Goal: Task Accomplishment & Management: Use online tool/utility

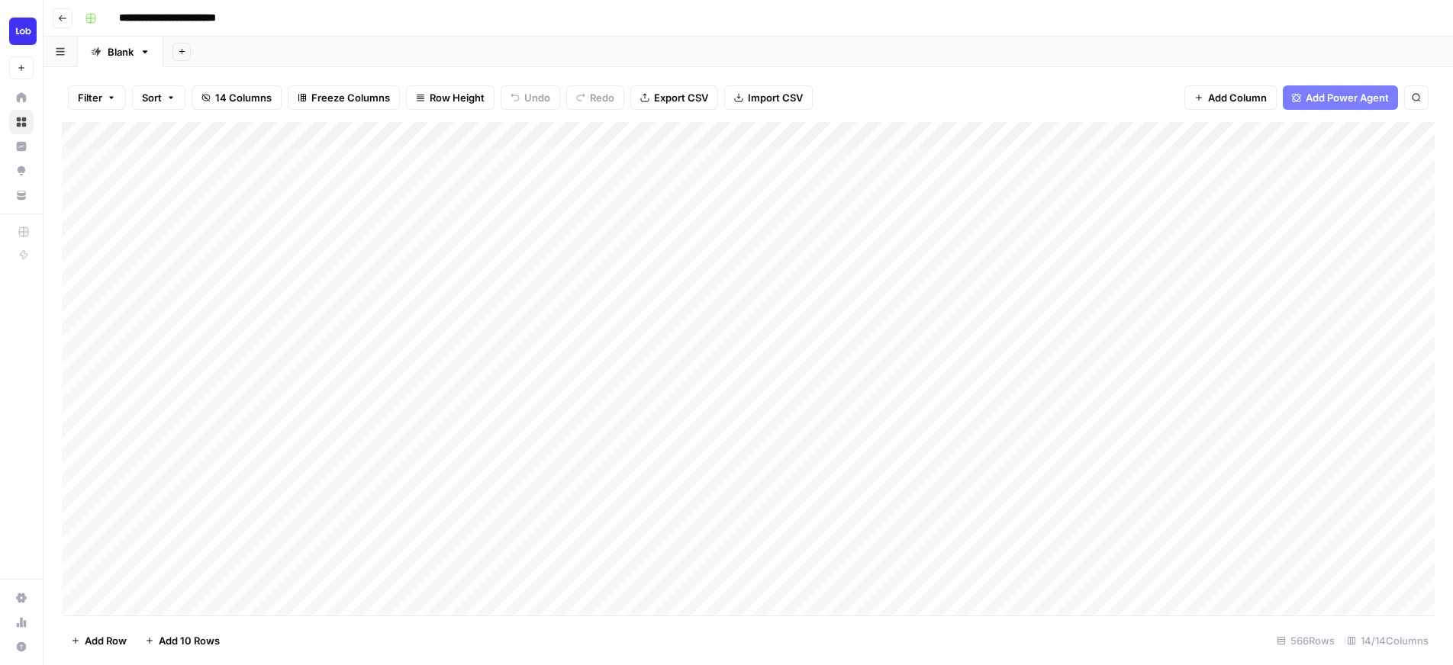
click at [1326, 472] on div "Add Column" at bounding box center [748, 369] width 1372 height 494
click at [1417, 481] on div "Add Column" at bounding box center [748, 369] width 1372 height 494
click at [1009, 444] on div "Add Column" at bounding box center [748, 369] width 1372 height 494
click at [989, 134] on div "Add Column" at bounding box center [748, 369] width 1372 height 494
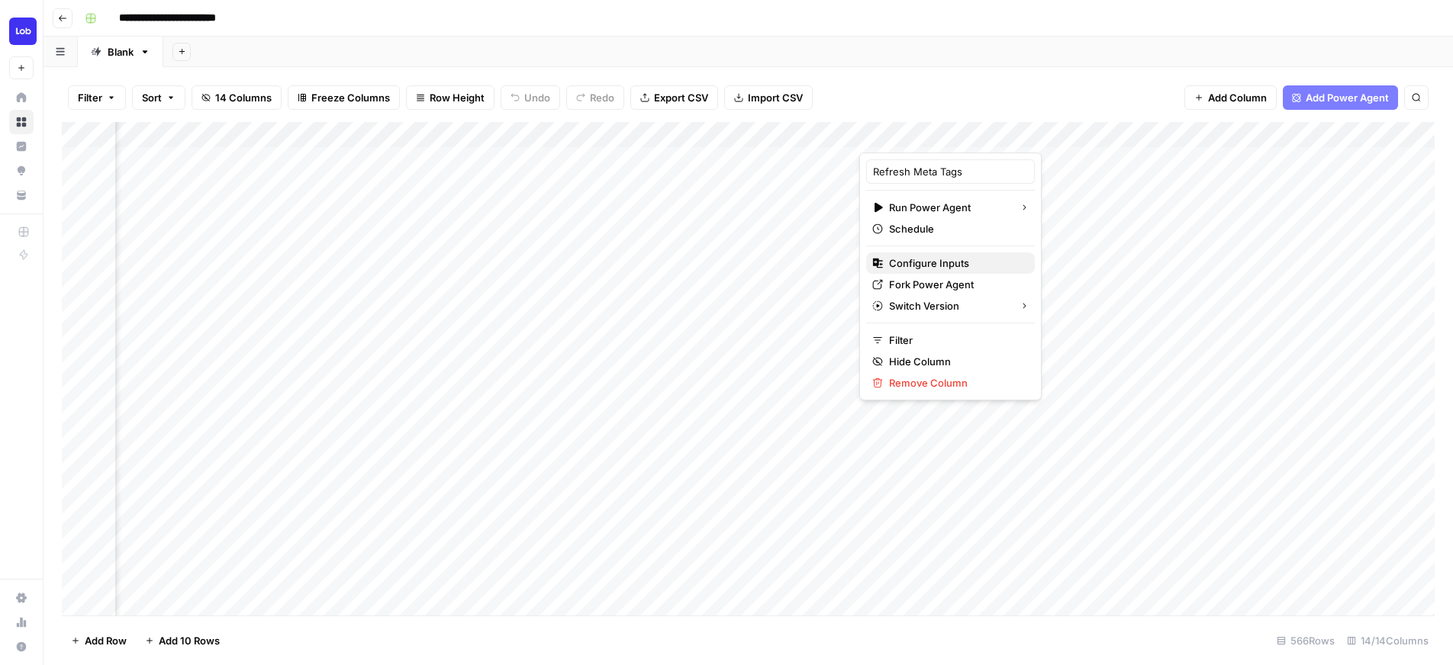
click at [959, 265] on span "Configure Inputs" at bounding box center [956, 263] width 134 height 15
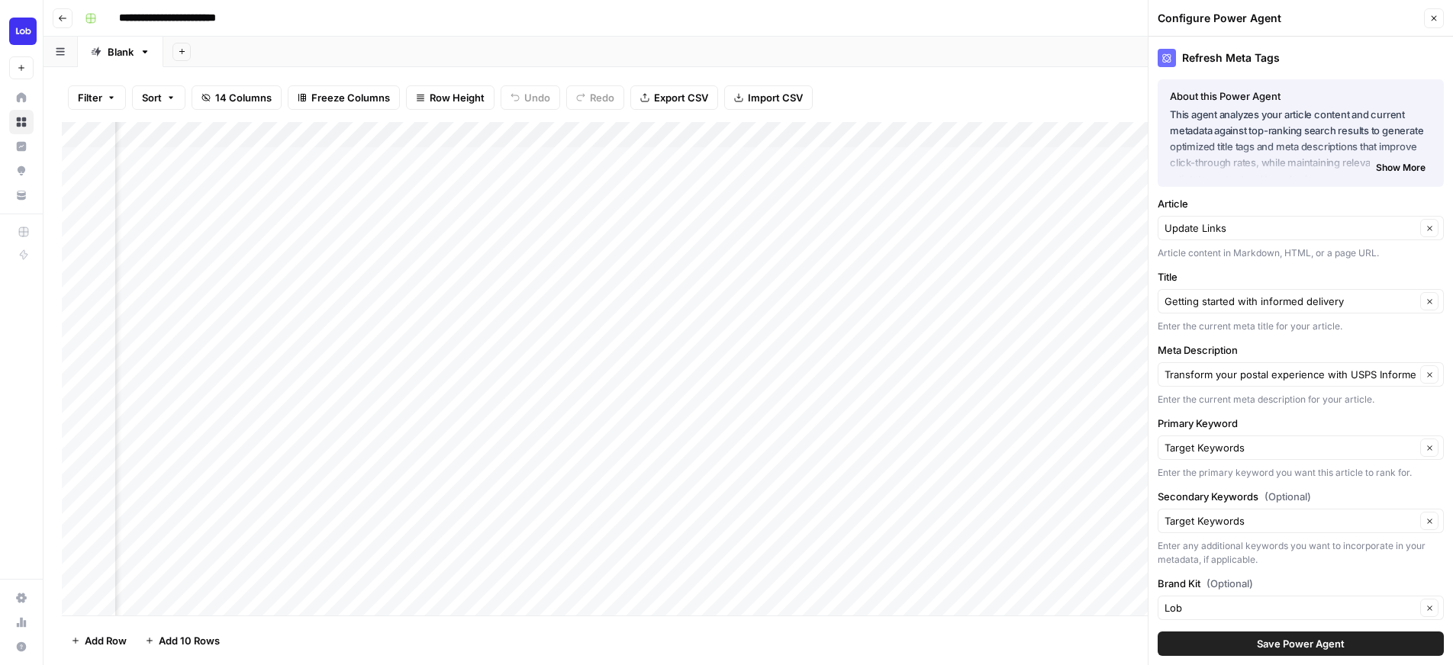
click at [1424, 16] on button "Close" at bounding box center [1434, 18] width 20 height 20
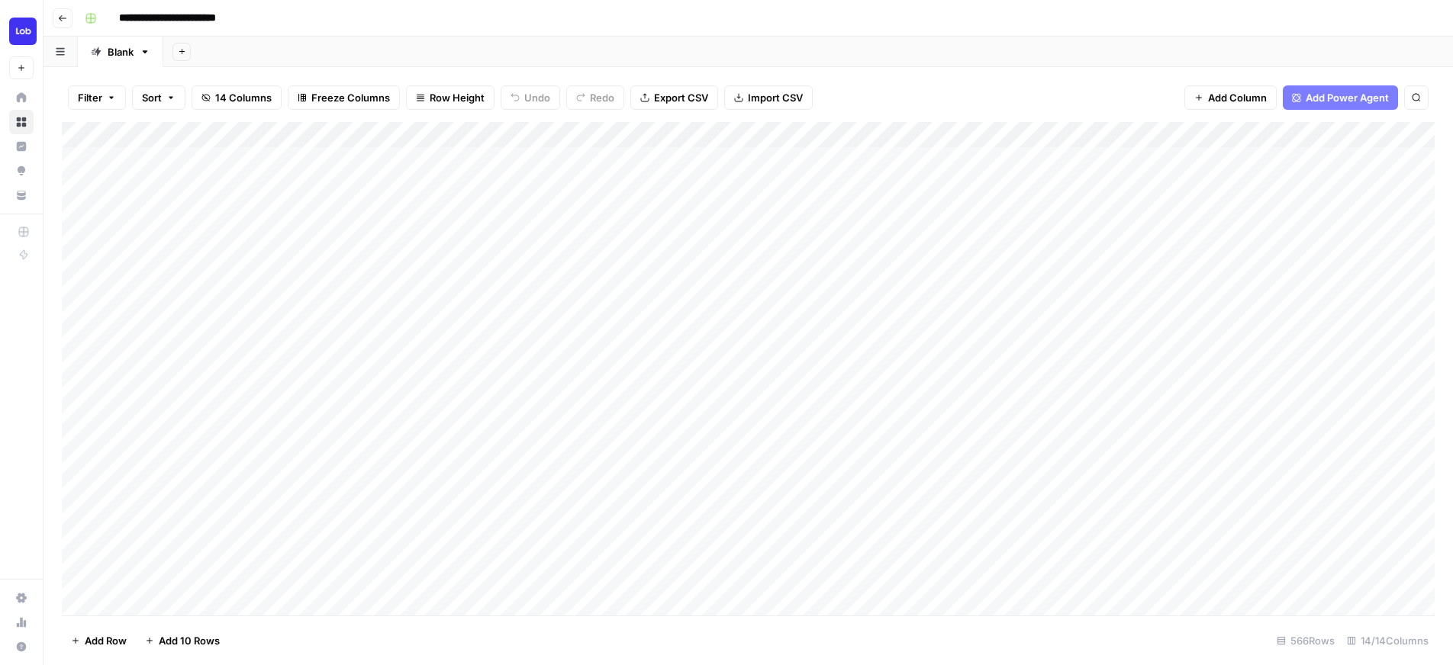
click at [1417, 474] on div "Add Column" at bounding box center [748, 369] width 1372 height 494
click at [1009, 444] on div "Add Column" at bounding box center [748, 369] width 1372 height 494
click at [489, 467] on div "Add Column" at bounding box center [748, 369] width 1372 height 494
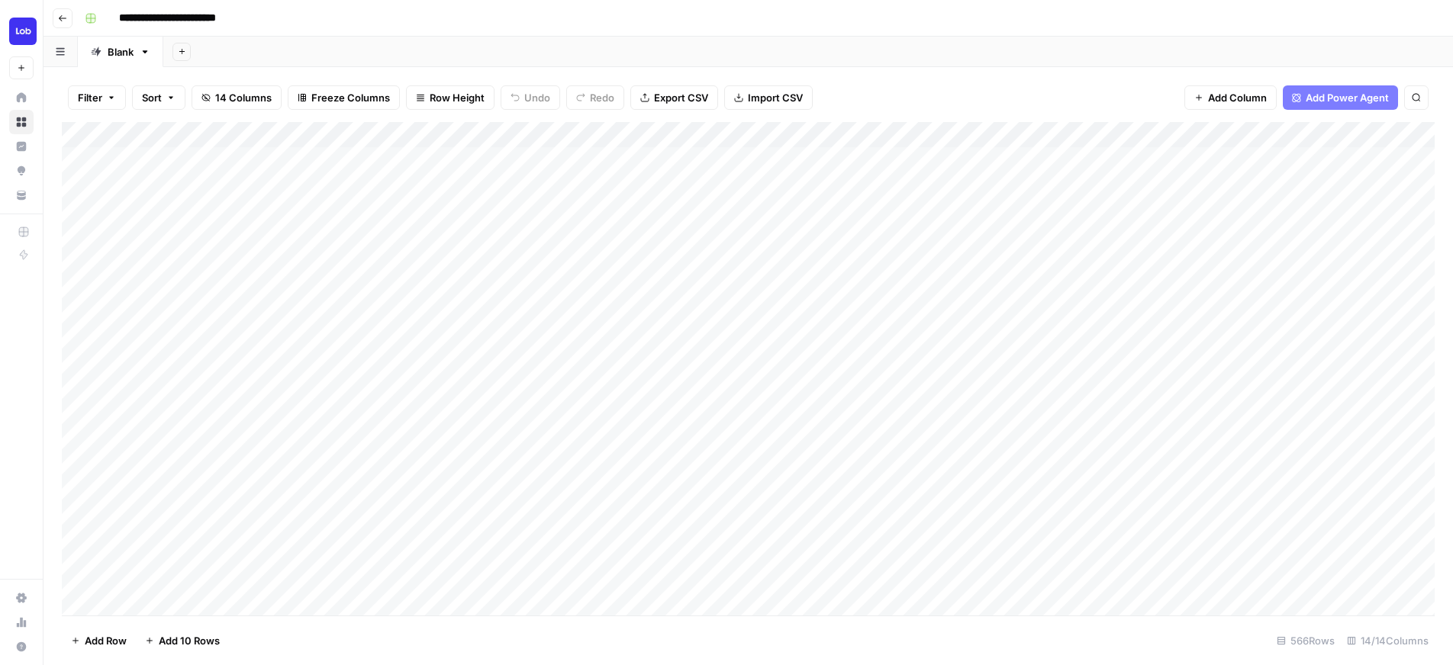
click at [418, 464] on div "Add Column" at bounding box center [748, 369] width 1372 height 494
click at [1407, 468] on div "Add Column" at bounding box center [748, 369] width 1372 height 494
click at [1125, 134] on div "Add Column" at bounding box center [748, 369] width 1372 height 494
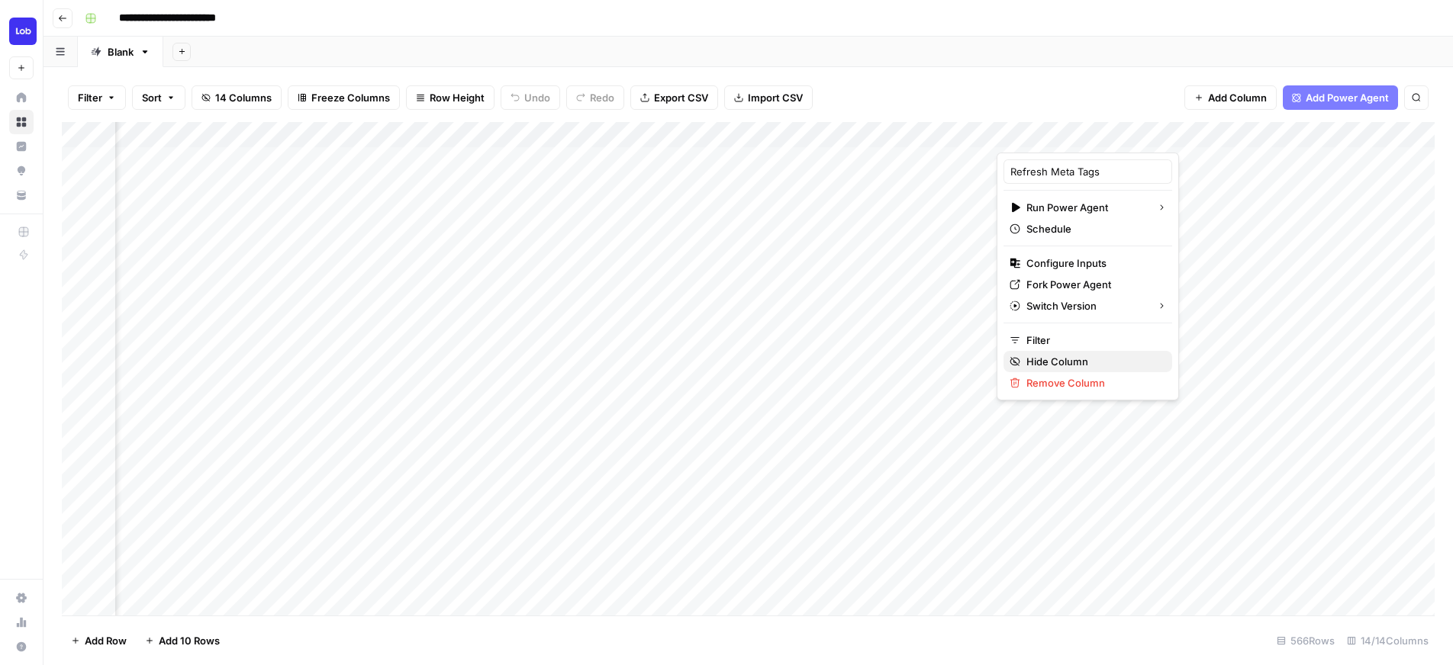
drag, startPoint x: 1065, startPoint y: 339, endPoint x: 1058, endPoint y: 359, distance: 21.7
click at [1058, 359] on div "Refresh Meta Tags Run Power Agent Schedule Configure Inputs Fork Power Agent Sw…" at bounding box center [1087, 277] width 182 height 248
click at [1076, 259] on span "Configure Inputs" at bounding box center [1093, 263] width 134 height 15
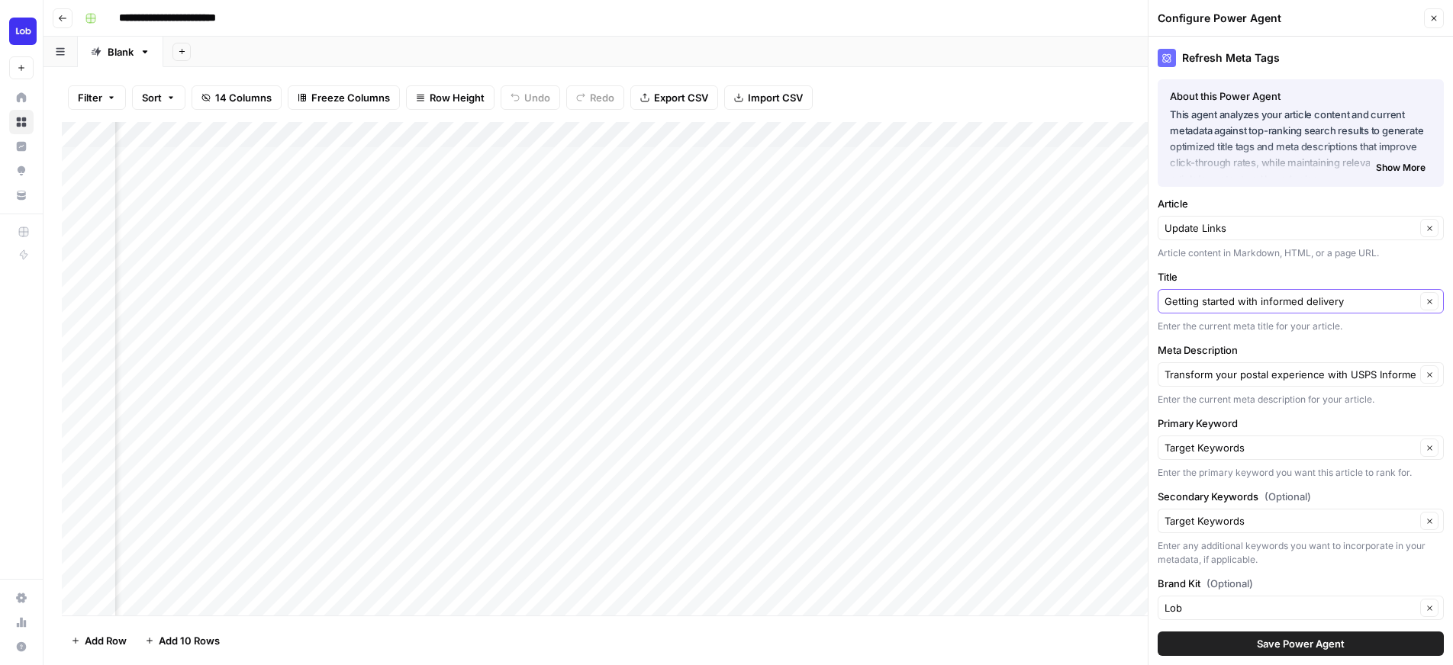
click at [1424, 301] on span "Clear" at bounding box center [1424, 301] width 1 height 1
click at [1347, 300] on input "Title" at bounding box center [1292, 301] width 256 height 15
paste input "Running VACUUM FULL on RDS Postgres with Minimal Downtime"
type input "Running VACUUM FULL on RDS Postgres with Minimal Downtime"
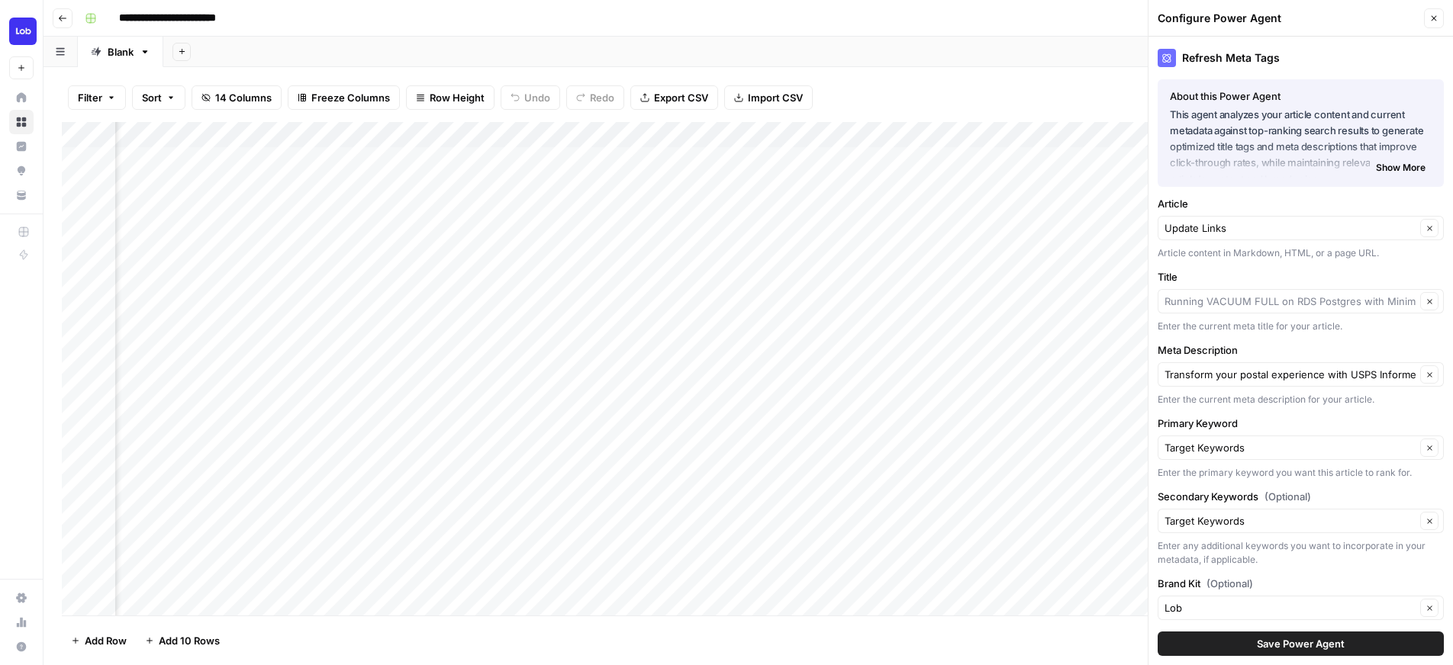
type input "Running VACUUM FULL on RDS Postgres with Minimal Downtime"
click at [1426, 372] on icon "button" at bounding box center [1429, 375] width 8 height 8
click at [1344, 371] on input "Meta Description" at bounding box center [1292, 374] width 256 height 15
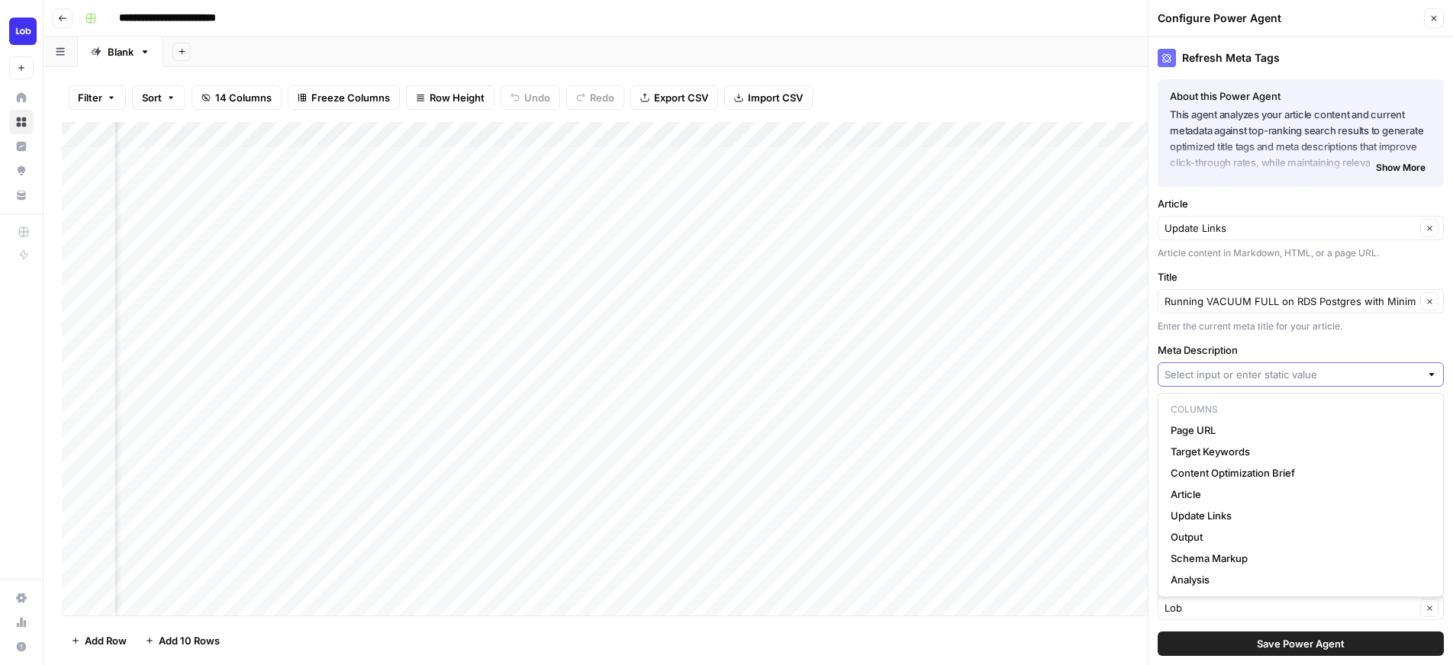
paste input "Automated VACUUM’s are helpful in keeping PostgreSQL lean and performant. Howev…"
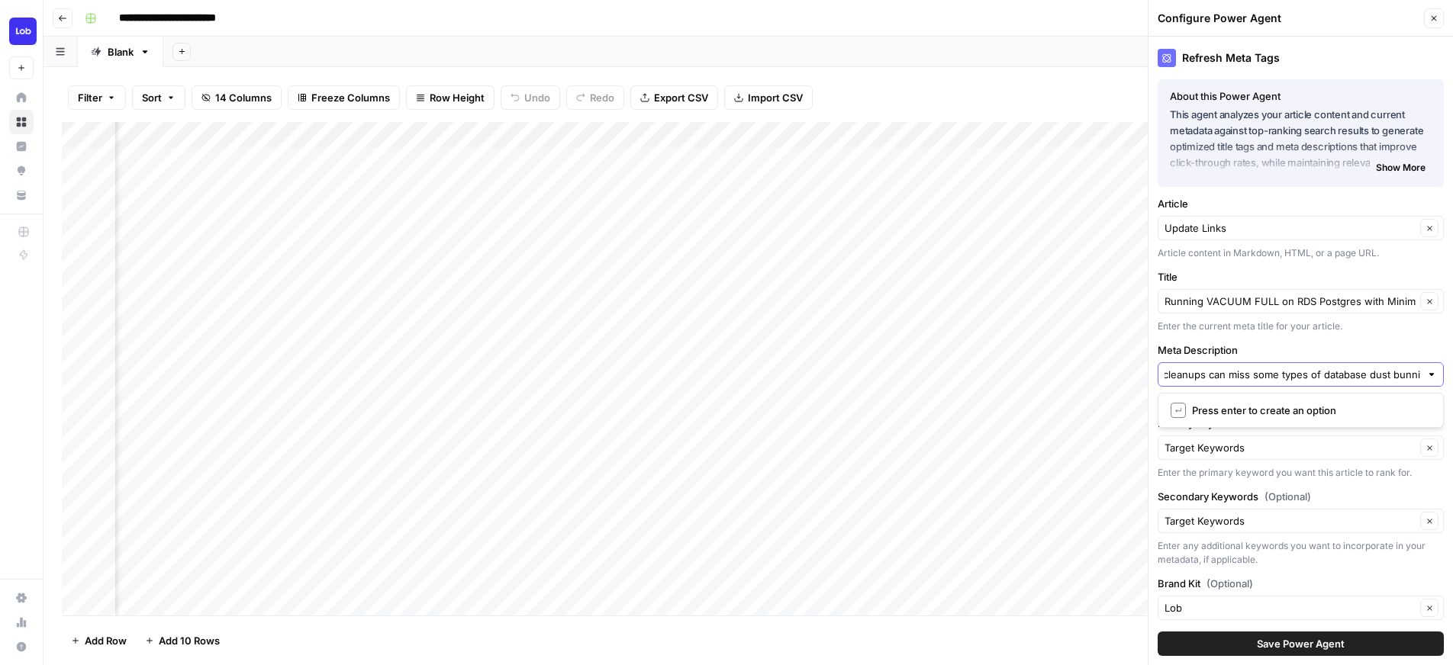
type input "Automated VACUUM’s are helpful in keeping PostgreSQL lean and performant. Howev…"
click at [1315, 649] on span "Save Power Agent" at bounding box center [1301, 643] width 88 height 15
click at [1271, 378] on input "Meta Description" at bounding box center [1292, 374] width 256 height 15
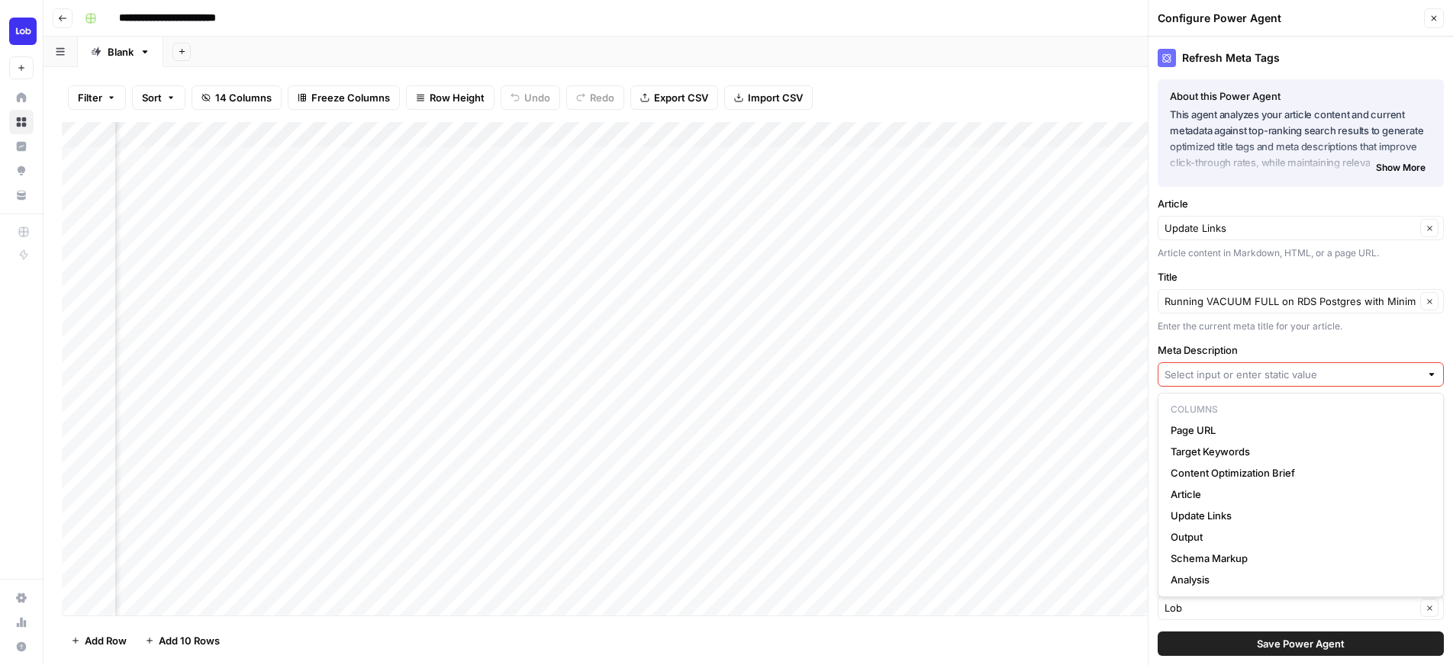
paste input "Automated VACUUM’s are helpful in keeping PostgreSQL lean and performant. Howev…"
type input "Automated VACUUM’s are helpful in keeping PostgreSQL lean and performant. Howev…"
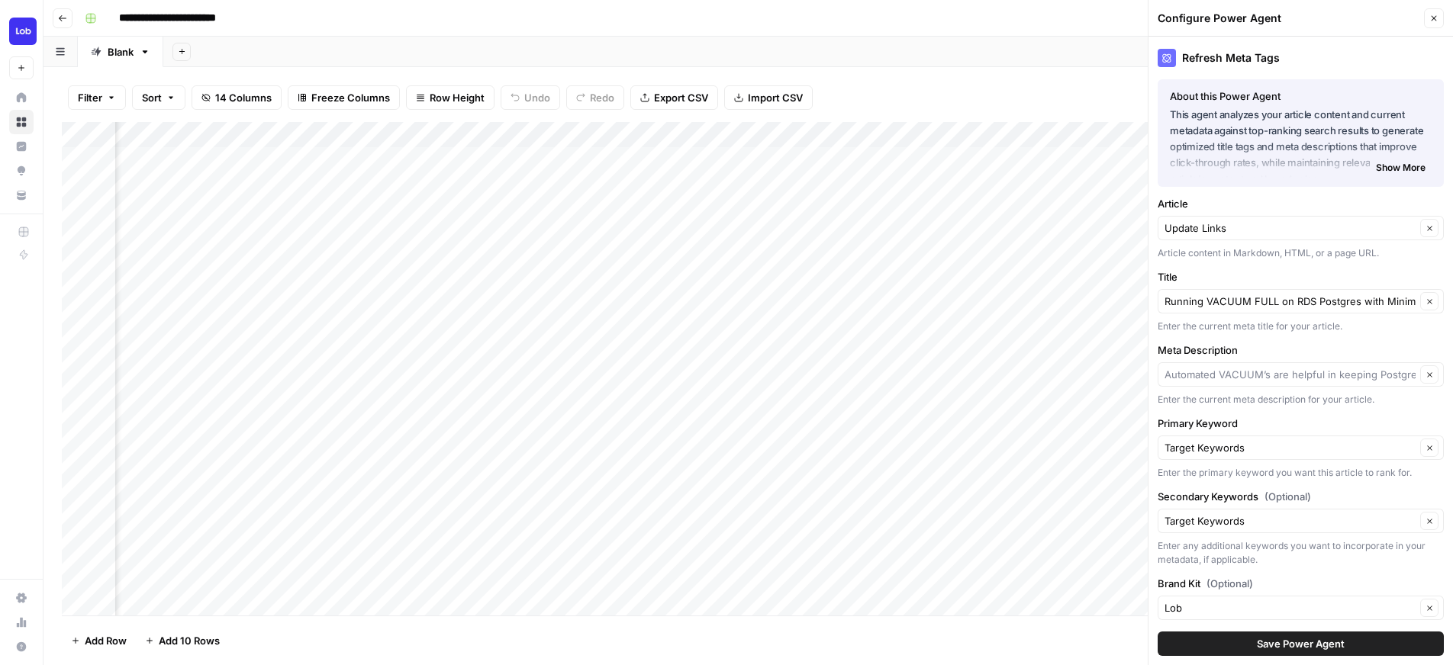
type input "Automated VACUUM’s are helpful in keeping PostgreSQL lean and performant. Howev…"
click at [1262, 645] on span "Save Power Agent" at bounding box center [1301, 643] width 88 height 15
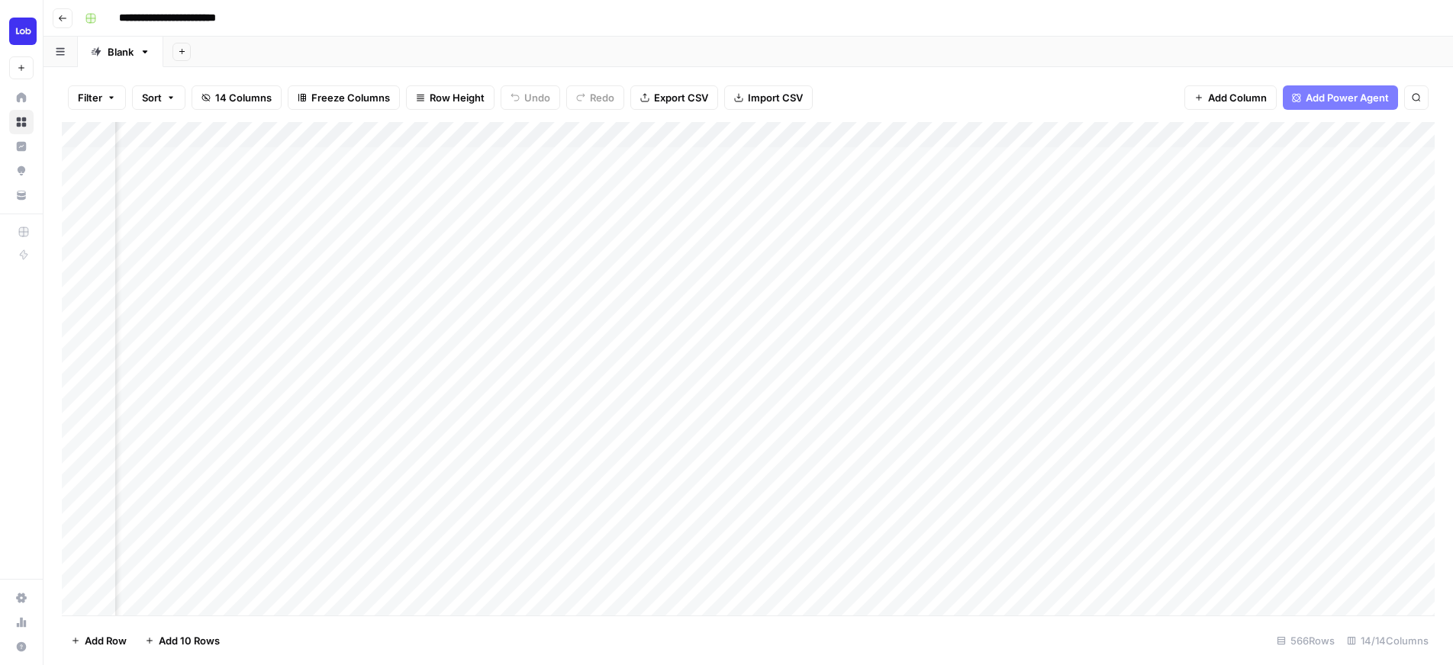
click at [1075, 469] on div "Add Column" at bounding box center [748, 369] width 1372 height 494
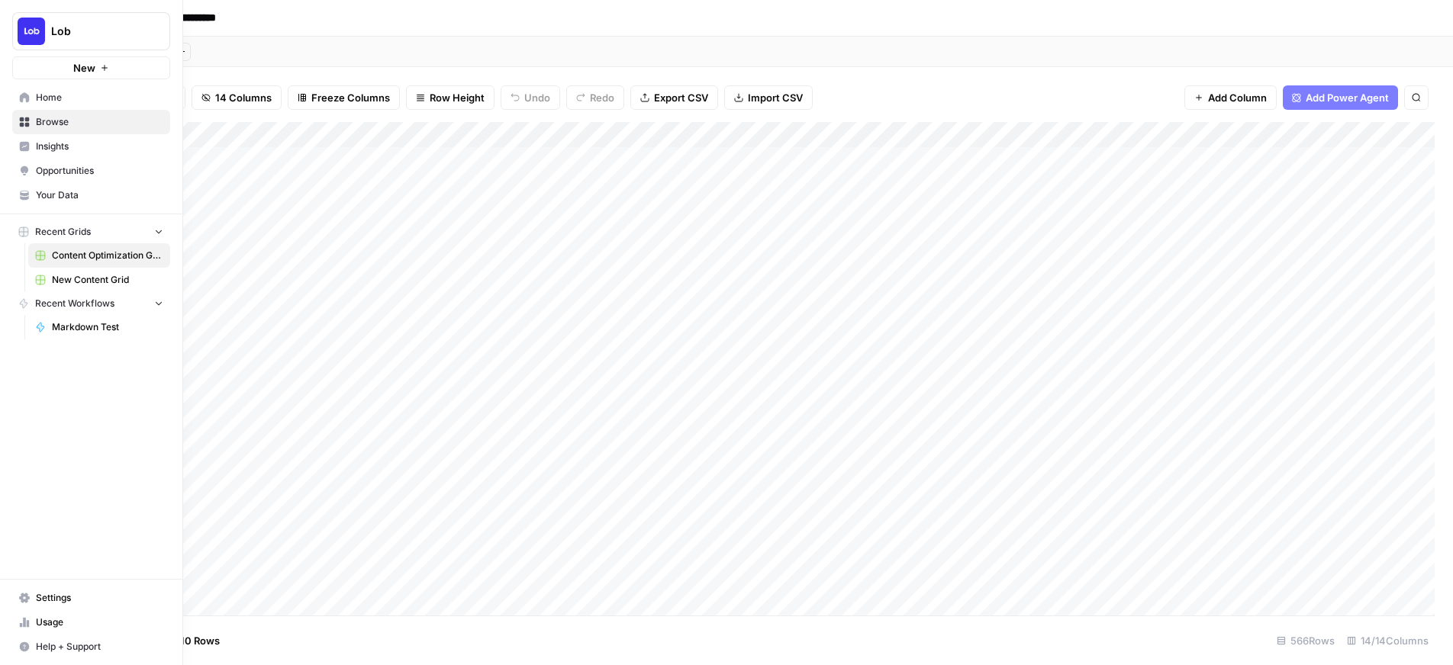
click at [37, 641] on span "Help + Support" at bounding box center [99, 647] width 127 height 14
click at [244, 635] on span "Chat & Support" at bounding box center [255, 640] width 102 height 14
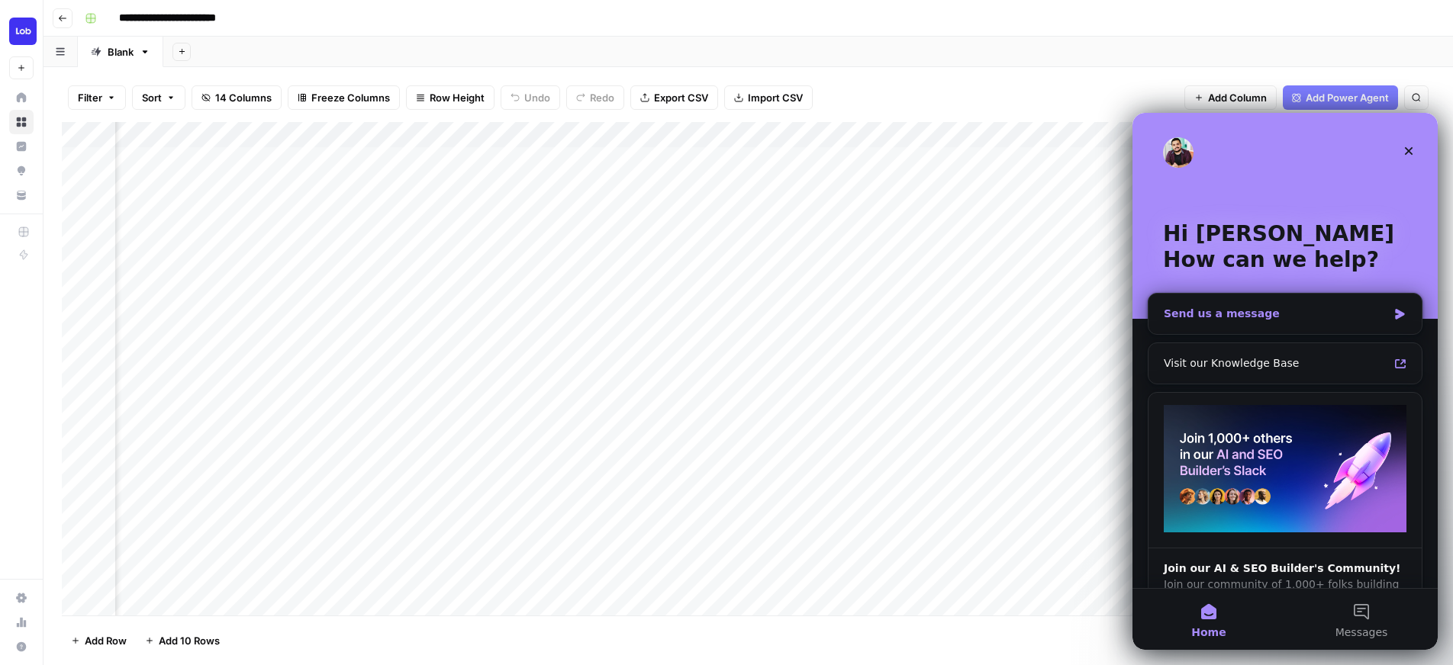
click at [1208, 309] on div "Send us a message" at bounding box center [1275, 314] width 224 height 16
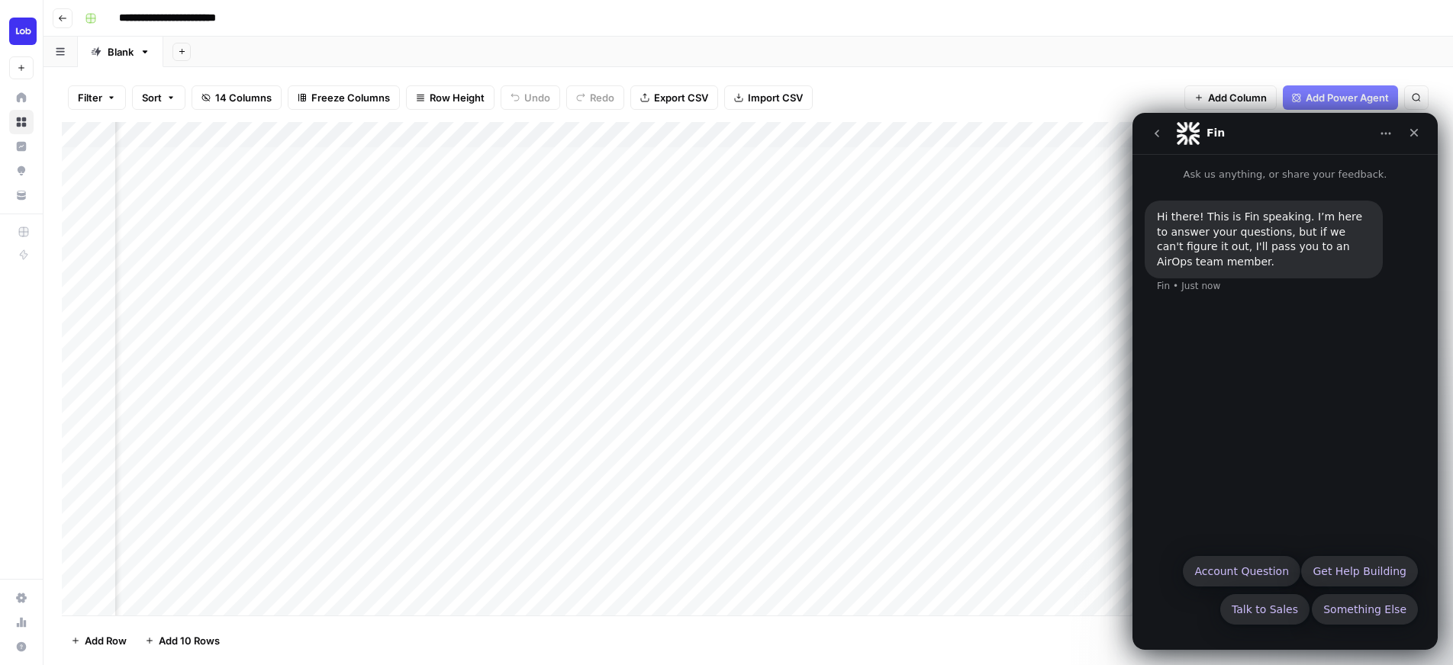
click at [1256, 338] on div "Hi there! This is Fin speaking. I’m here to answer your questions, but if we ca…" at bounding box center [1284, 364] width 305 height 364
click at [1250, 313] on div "Hi there! This is Fin speaking. I’m here to answer your questions, but if we ca…" at bounding box center [1284, 364] width 305 height 364
click at [1360, 610] on button "Something Else" at bounding box center [1364, 609] width 106 height 31
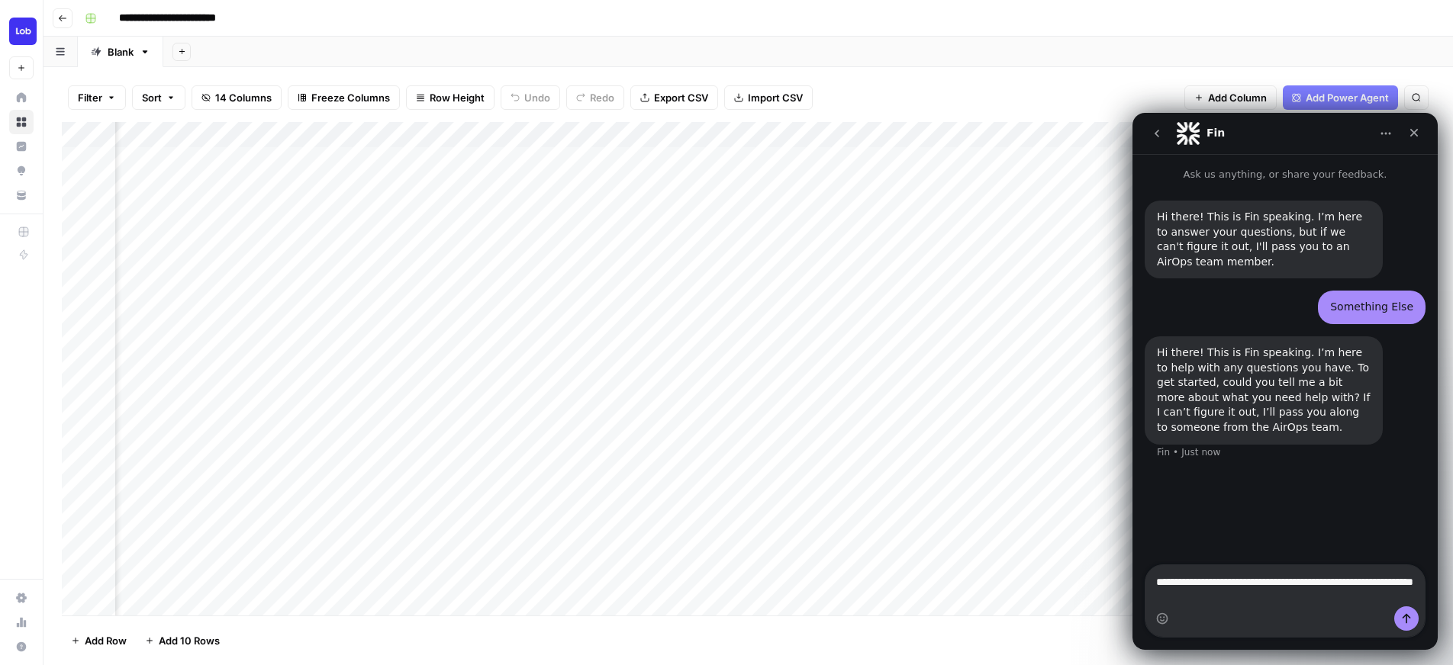
type textarea "**********"
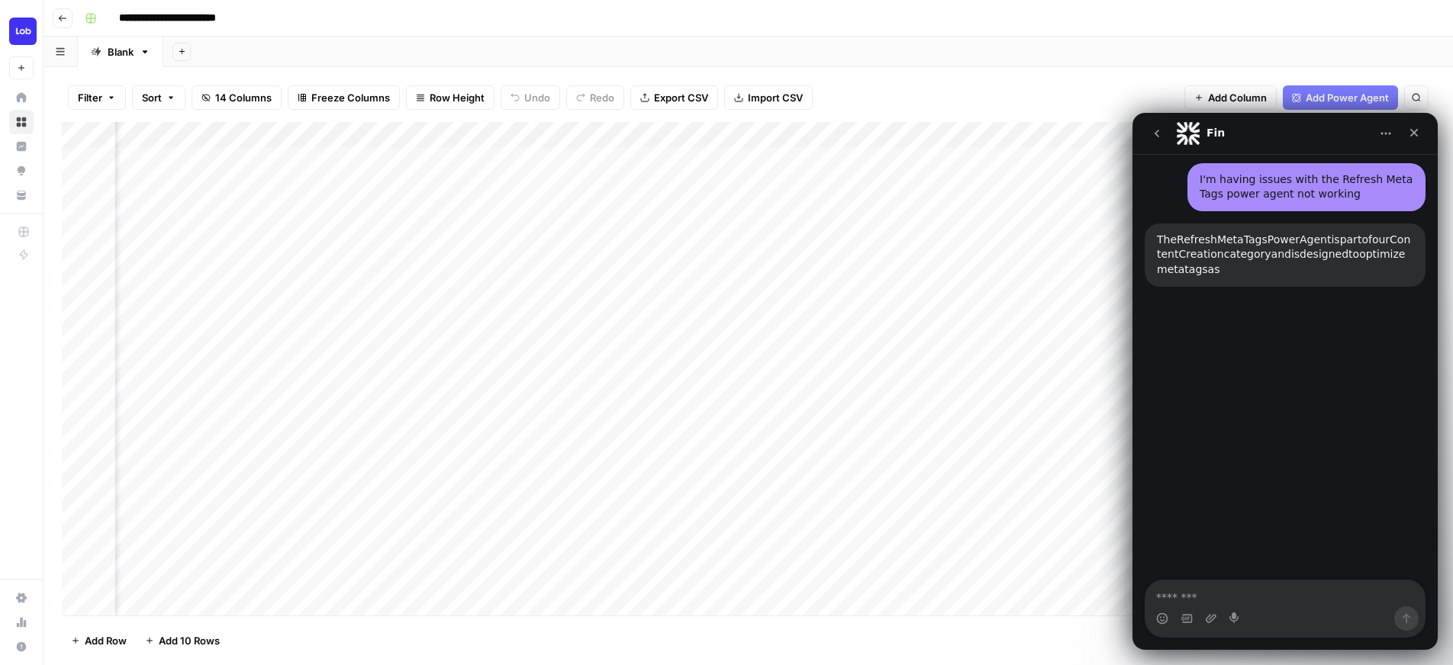
scroll to position [306, 0]
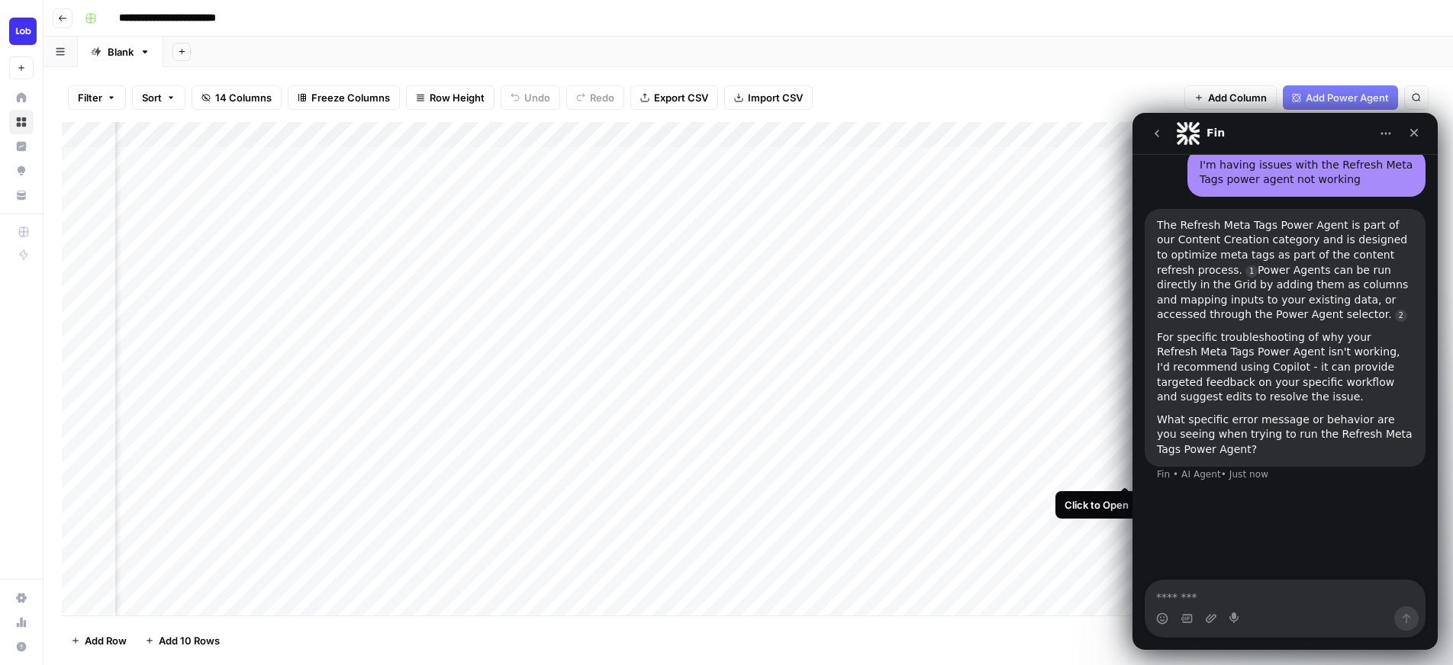
click at [1122, 468] on div "Add Column" at bounding box center [748, 369] width 1372 height 494
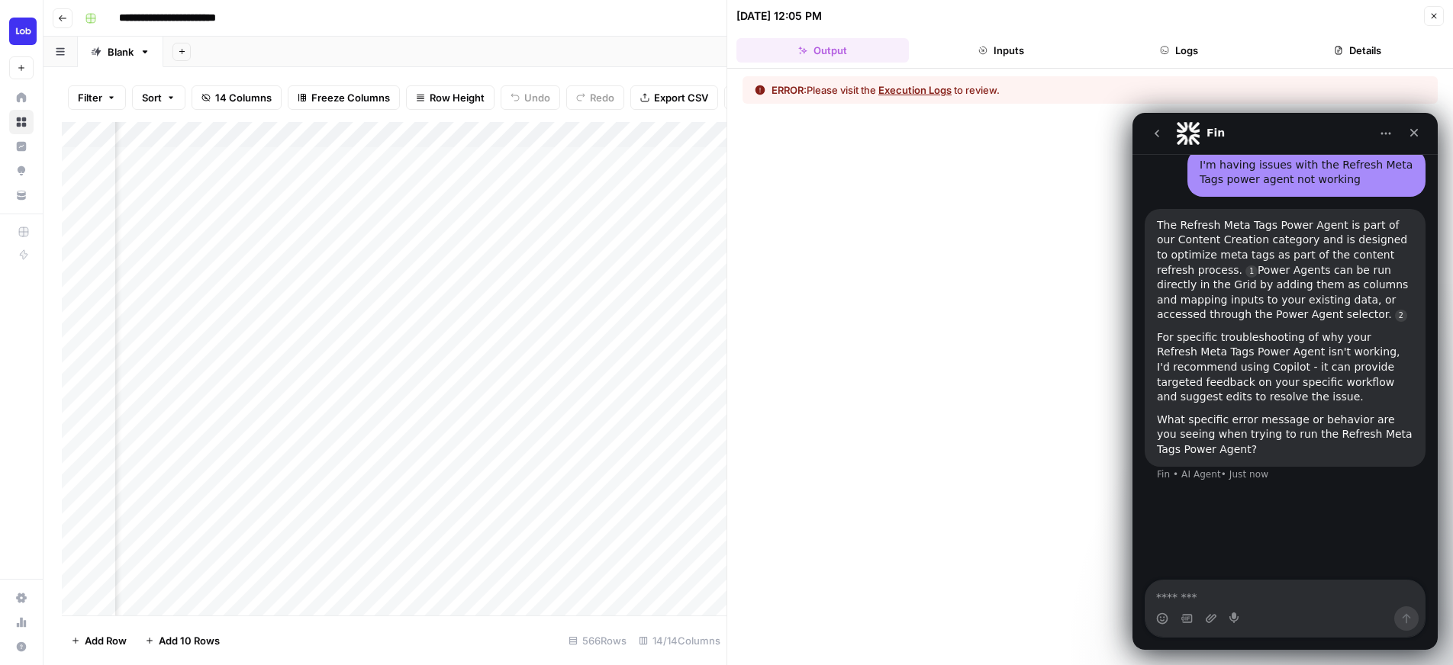
click at [1012, 55] on button "Inputs" at bounding box center [1001, 50] width 172 height 24
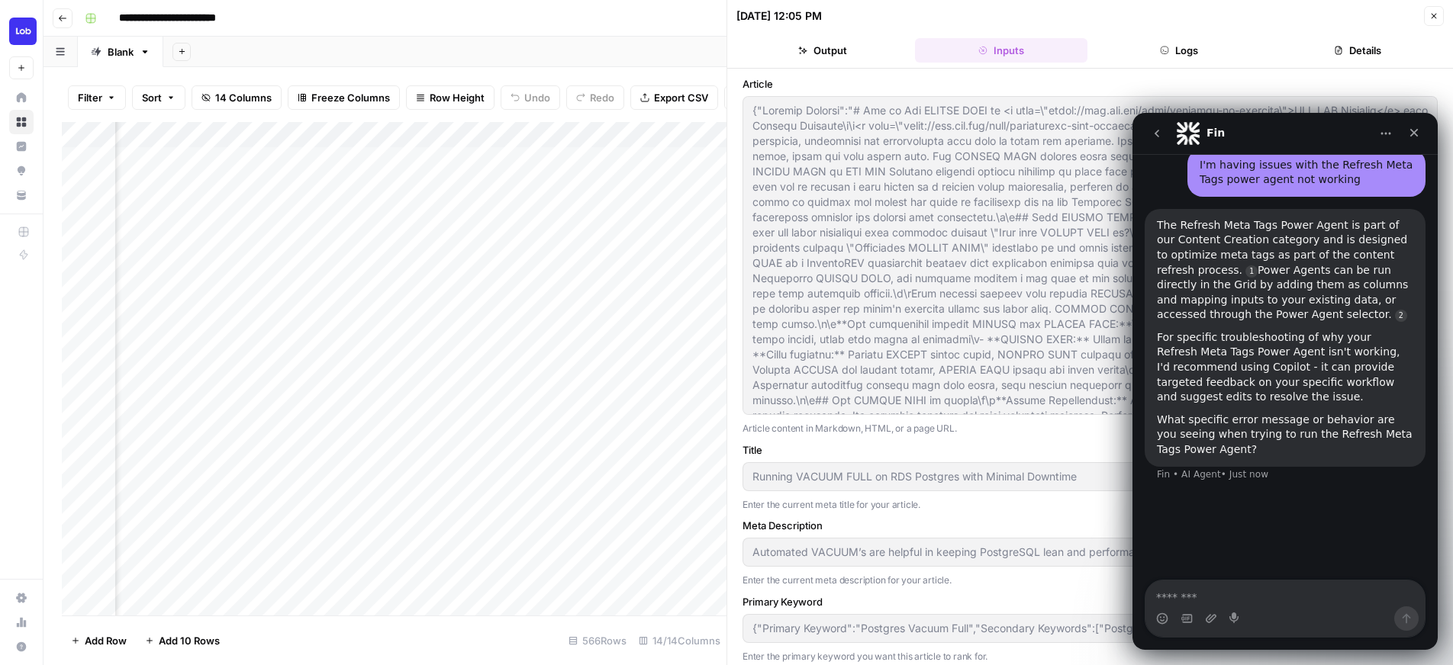
click at [828, 57] on button "Output" at bounding box center [822, 50] width 172 height 24
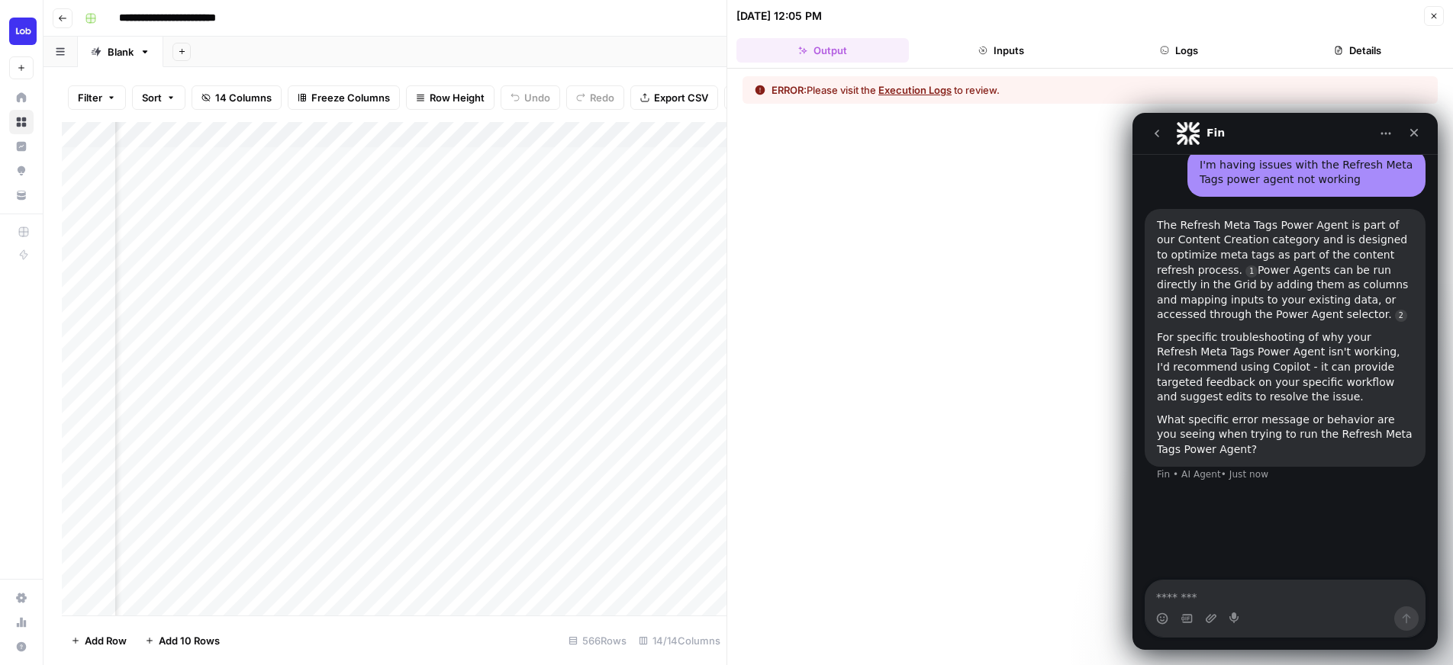
click at [929, 89] on button "Execution Logs" at bounding box center [914, 89] width 73 height 15
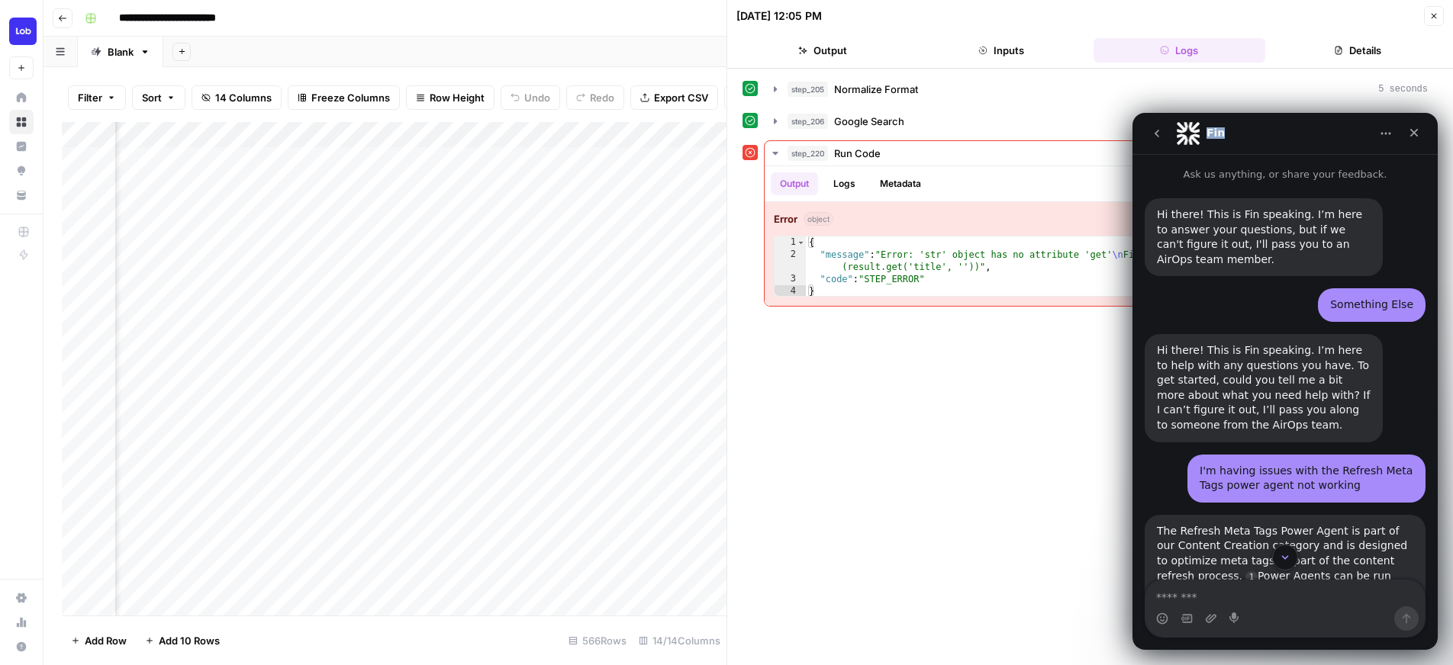
drag, startPoint x: 1335, startPoint y: 134, endPoint x: 1302, endPoint y: 124, distance: 34.5
click at [1302, 124] on div "Fin" at bounding box center [1273, 133] width 194 height 24
click at [1276, 552] on button "Scroll to bottom" at bounding box center [1284, 557] width 28 height 28
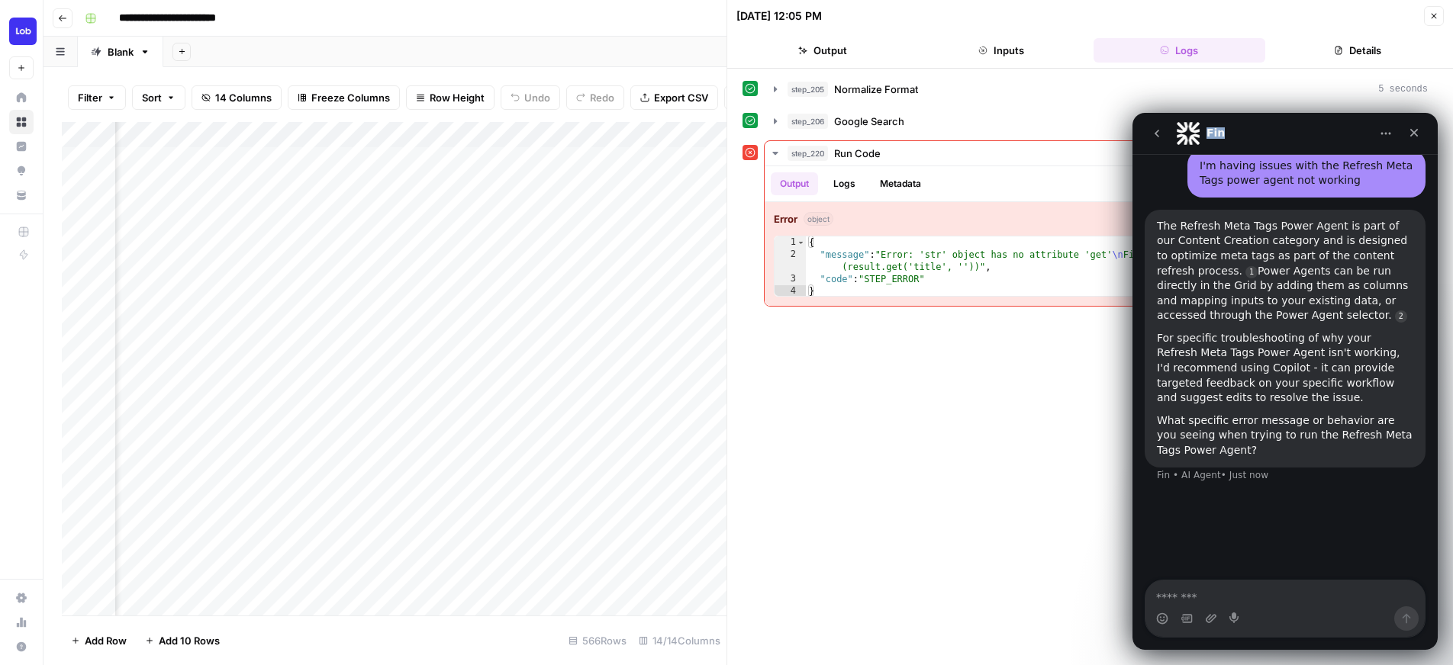
scroll to position [306, 0]
click at [1208, 590] on textarea "Message…" at bounding box center [1284, 594] width 279 height 26
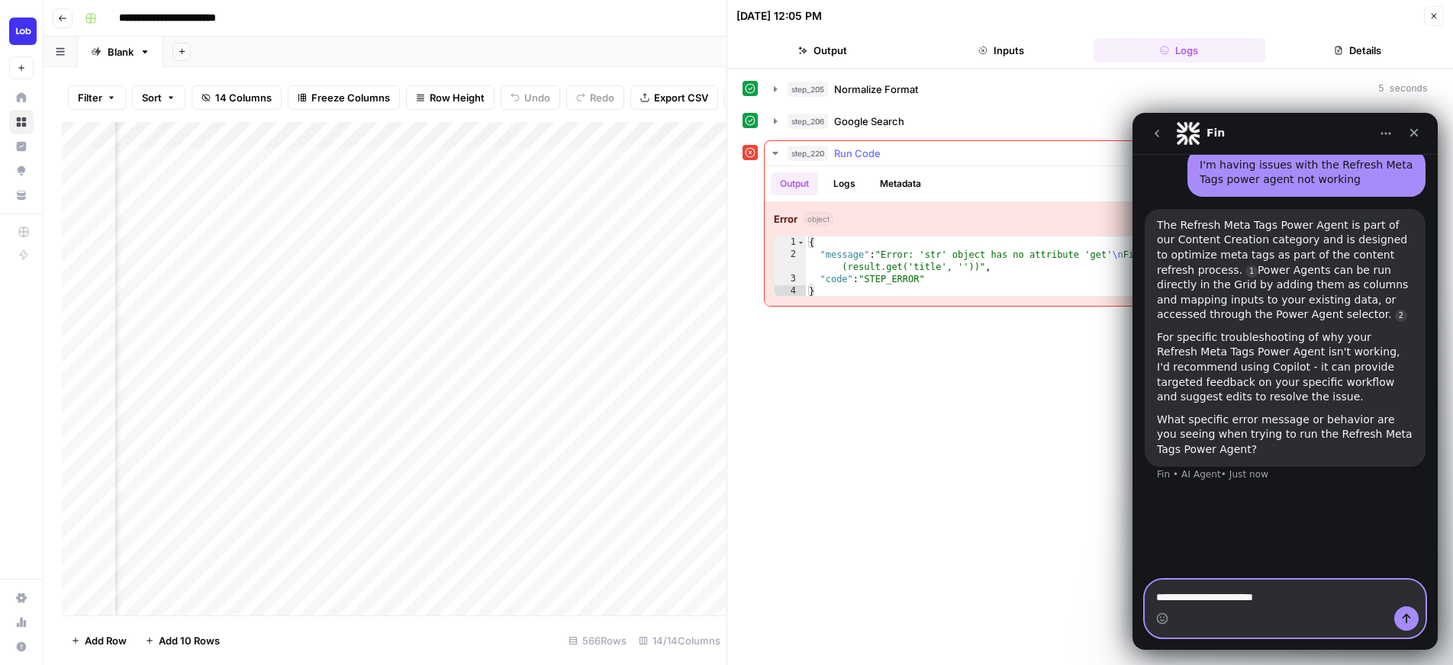
type textarea "**********"
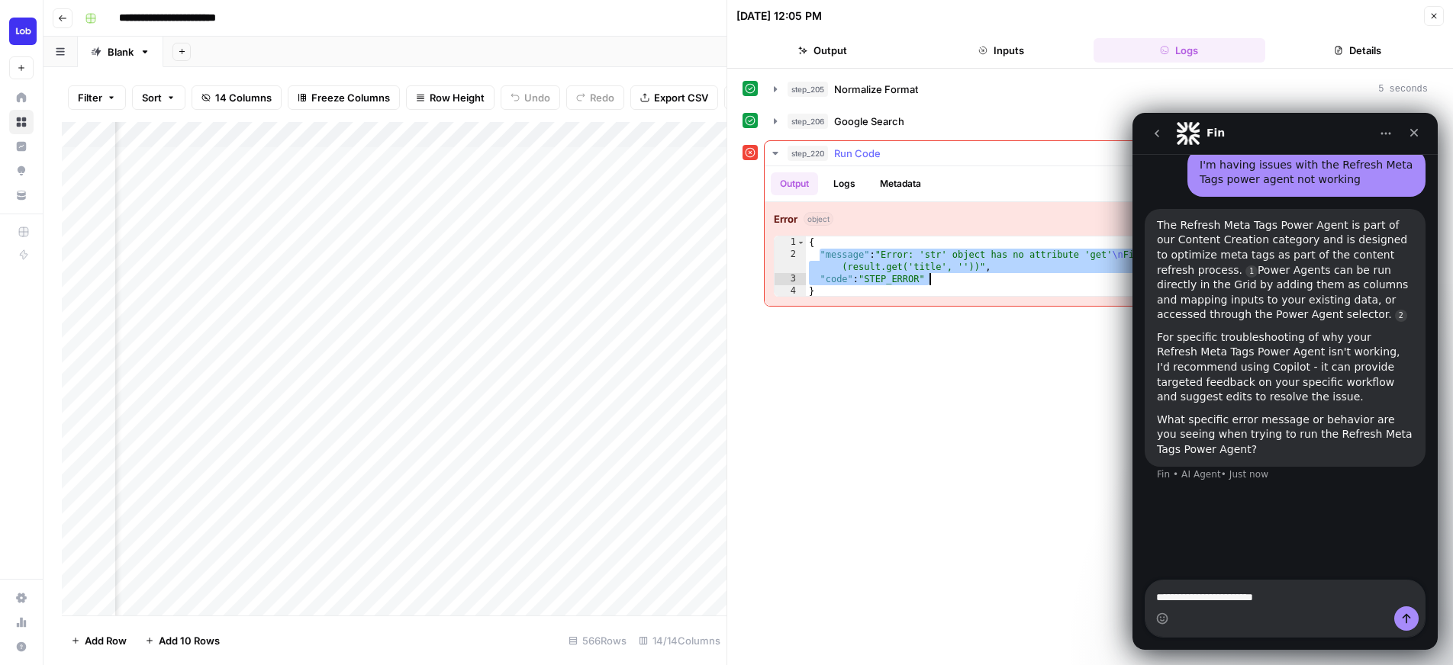
drag, startPoint x: 820, startPoint y: 253, endPoint x: 1000, endPoint y: 277, distance: 181.7
click at [1000, 277] on div "{ "message" : "Error: 'str' object has no attribute 'get' \n File \" code \" , …" at bounding box center [1116, 279] width 621 height 85
type textarea "**********"
click at [1331, 593] on textarea "**********" at bounding box center [1284, 594] width 279 height 26
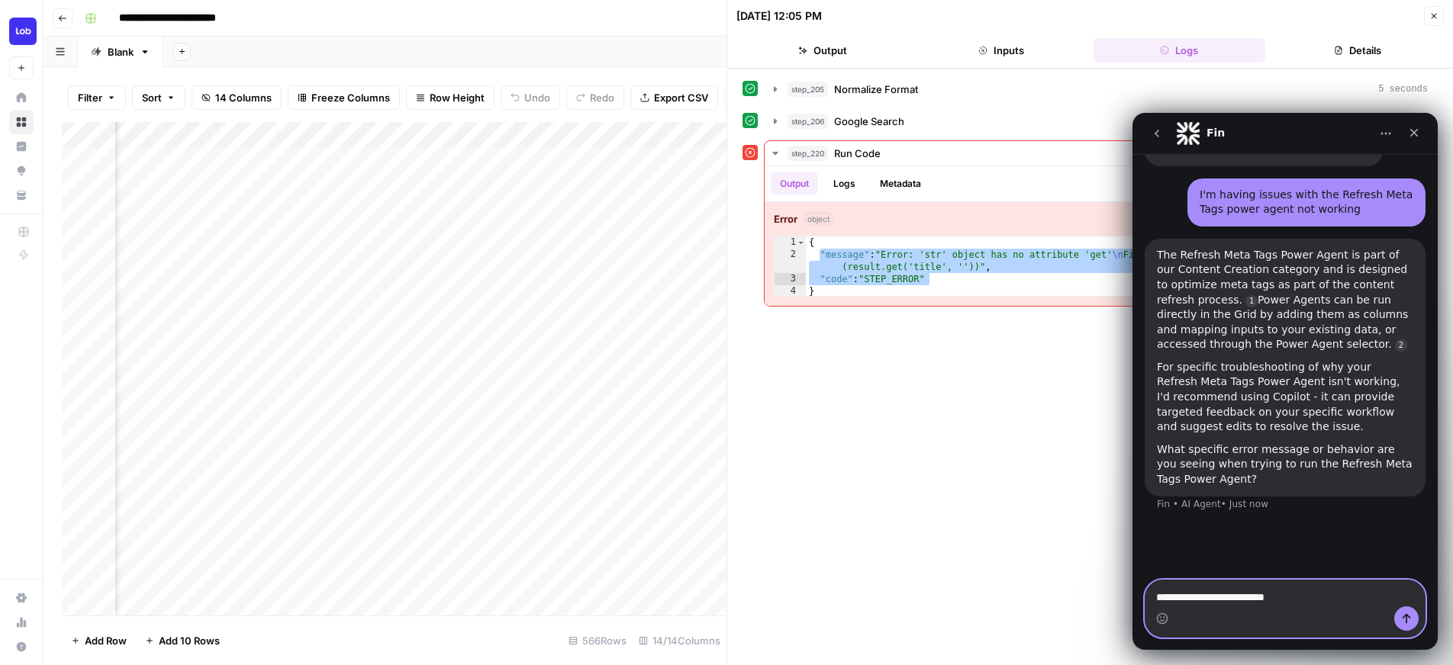
type textarea "**********"
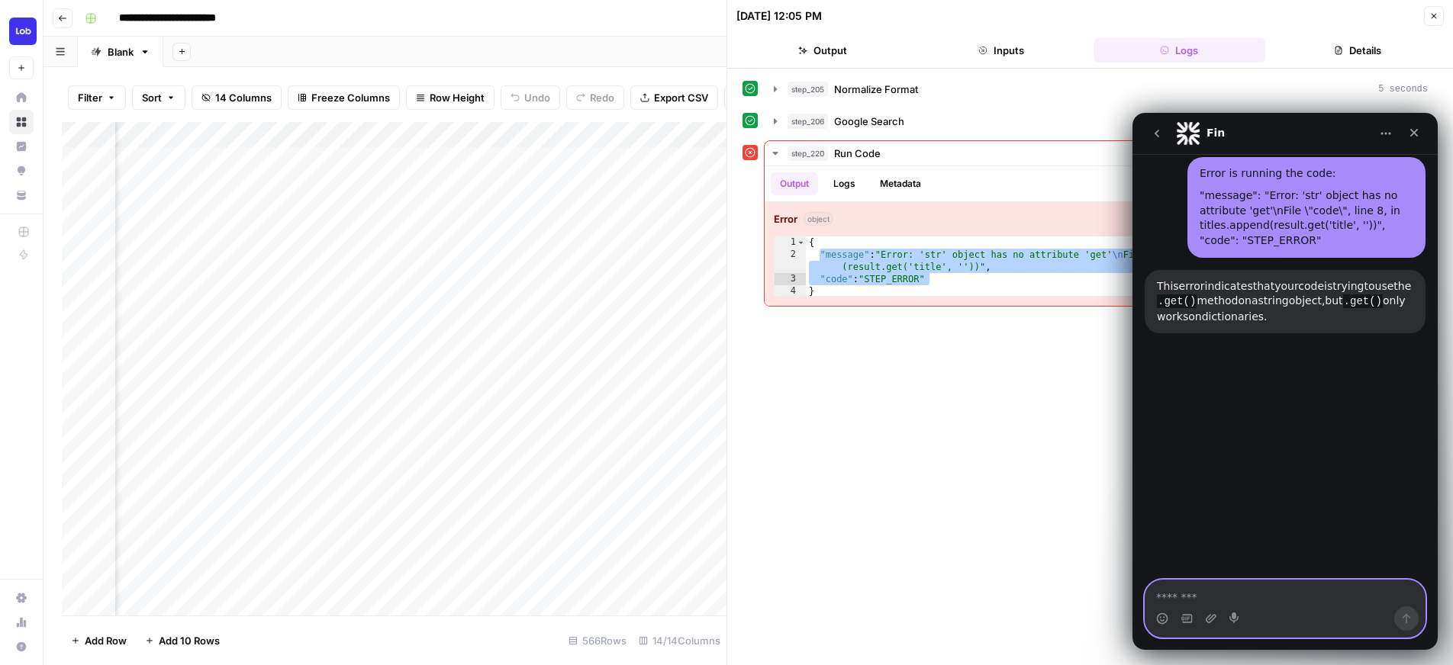
scroll to position [636, 0]
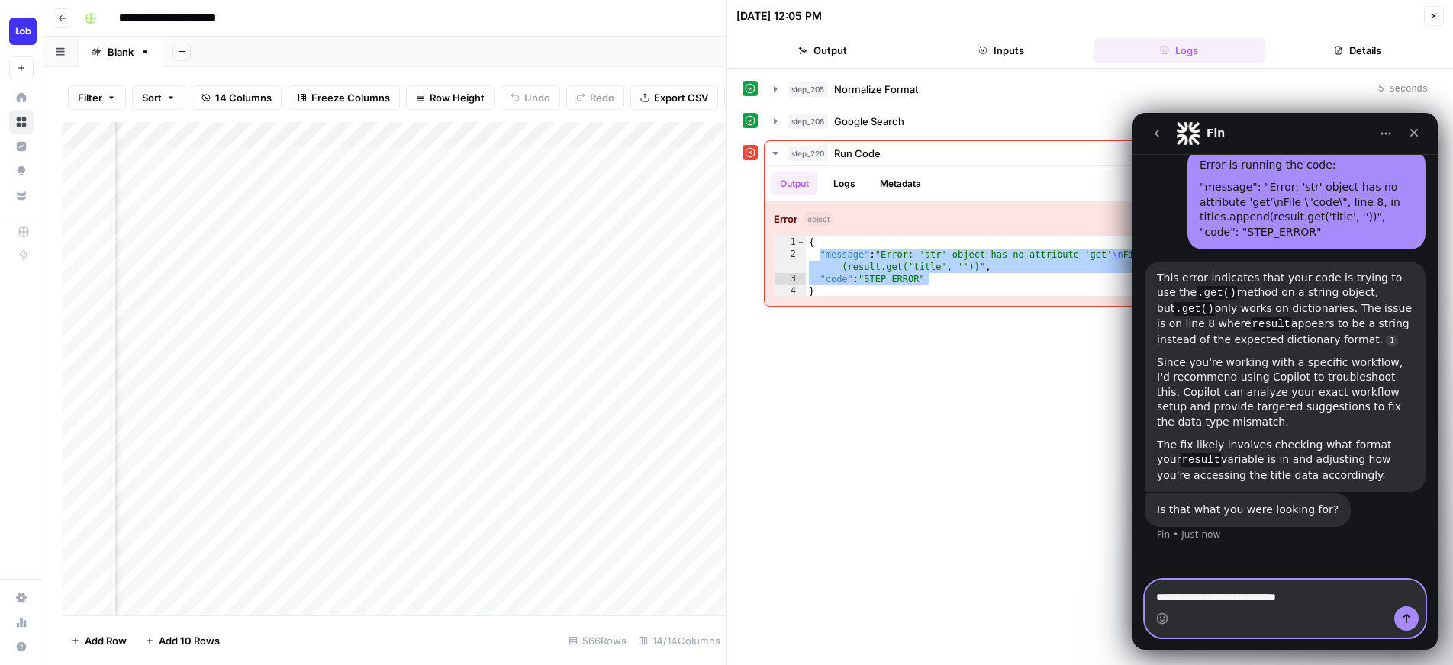
type textarea "**********"
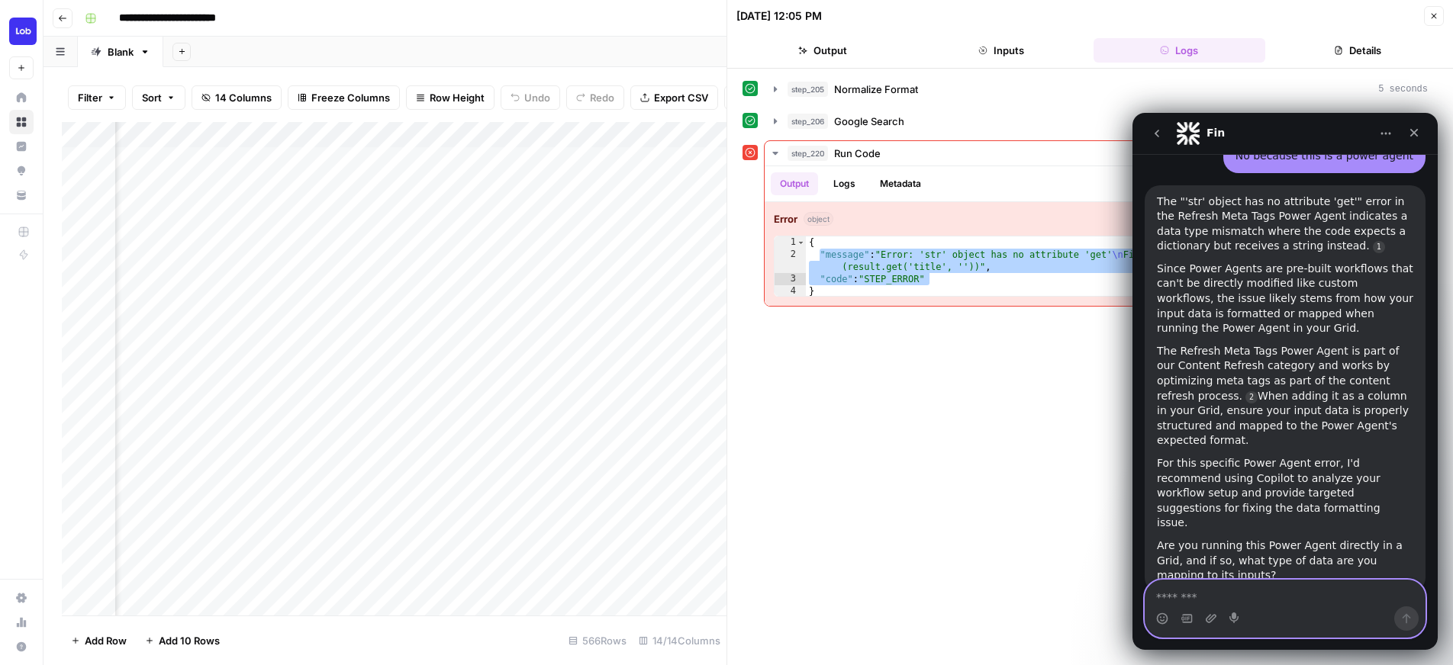
scroll to position [1051, 0]
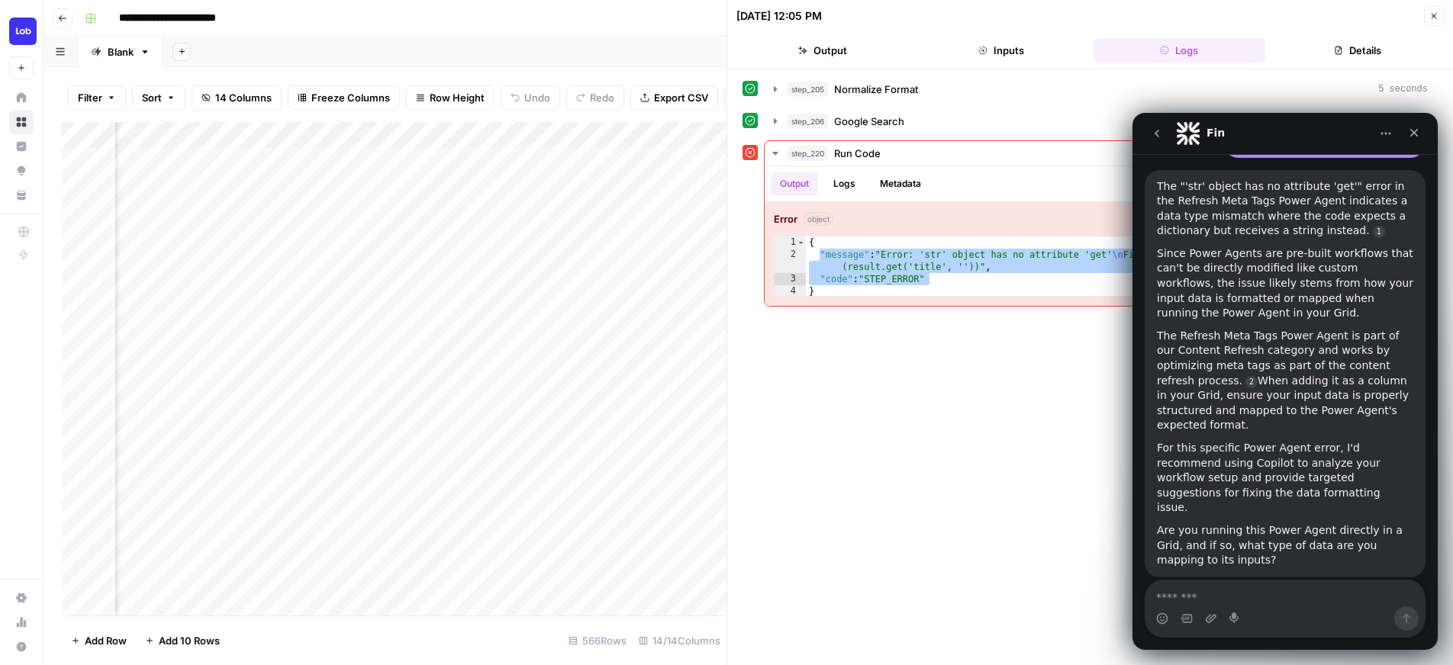
click at [1083, 396] on div "**********" at bounding box center [1089, 366] width 695 height 581
click at [1157, 139] on icon "go back" at bounding box center [1156, 133] width 12 height 12
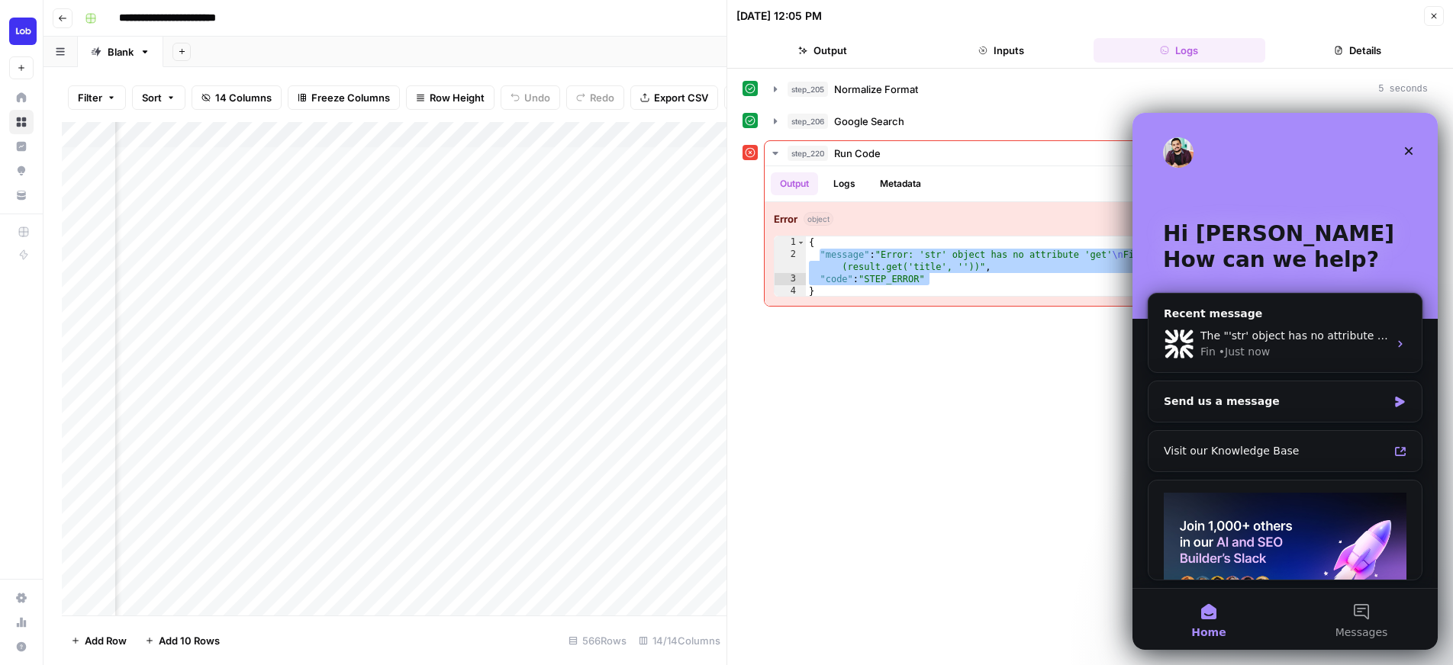
scroll to position [0, 0]
click at [1411, 148] on icon "Close" at bounding box center [1409, 151] width 8 height 8
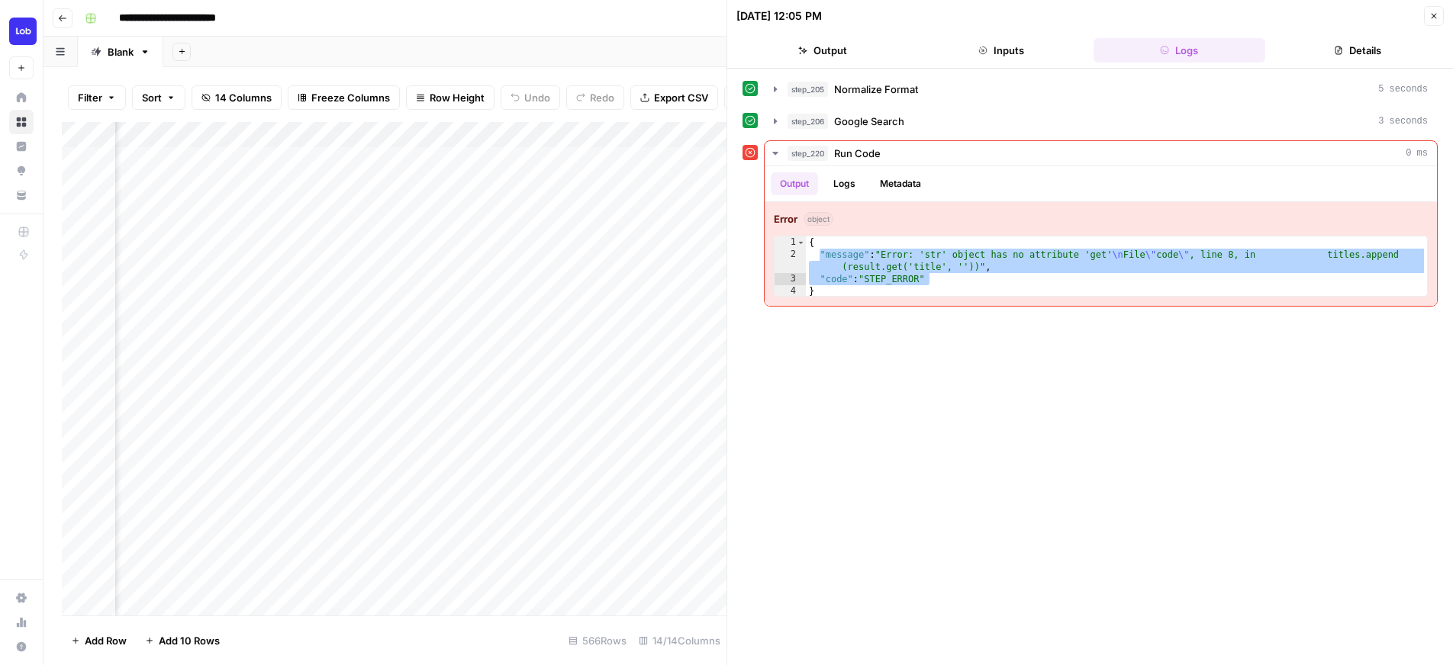
click at [638, 381] on div "Add Column" at bounding box center [394, 369] width 665 height 494
click at [1436, 19] on icon "button" at bounding box center [1433, 15] width 9 height 9
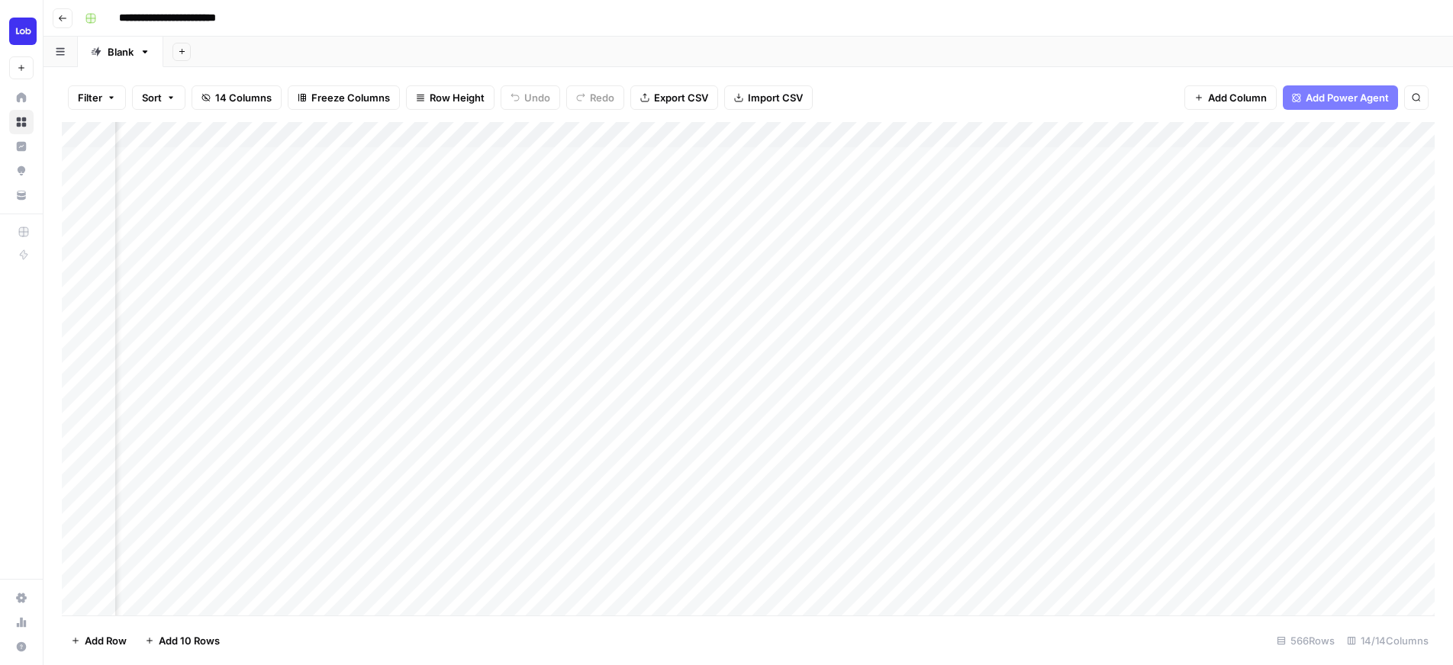
click at [1126, 138] on div "Add Column" at bounding box center [748, 369] width 1372 height 494
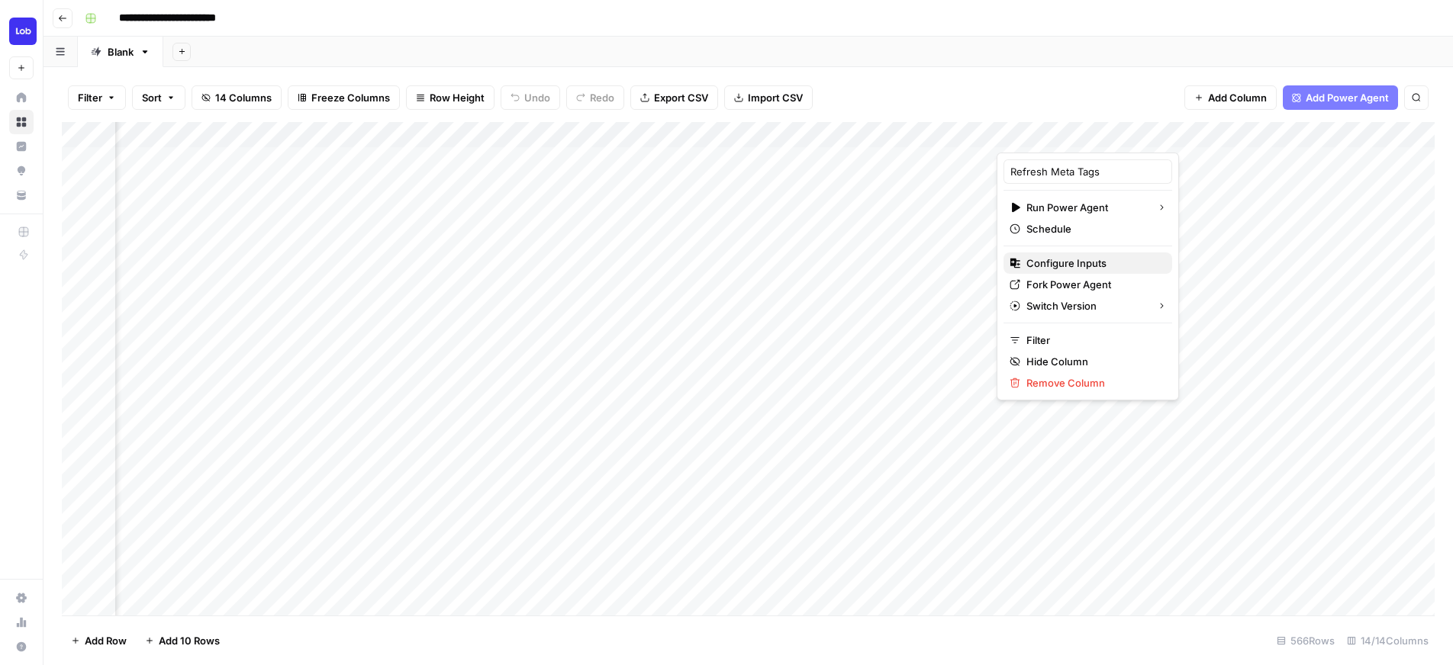
click at [1080, 268] on span "Configure Inputs" at bounding box center [1093, 263] width 134 height 15
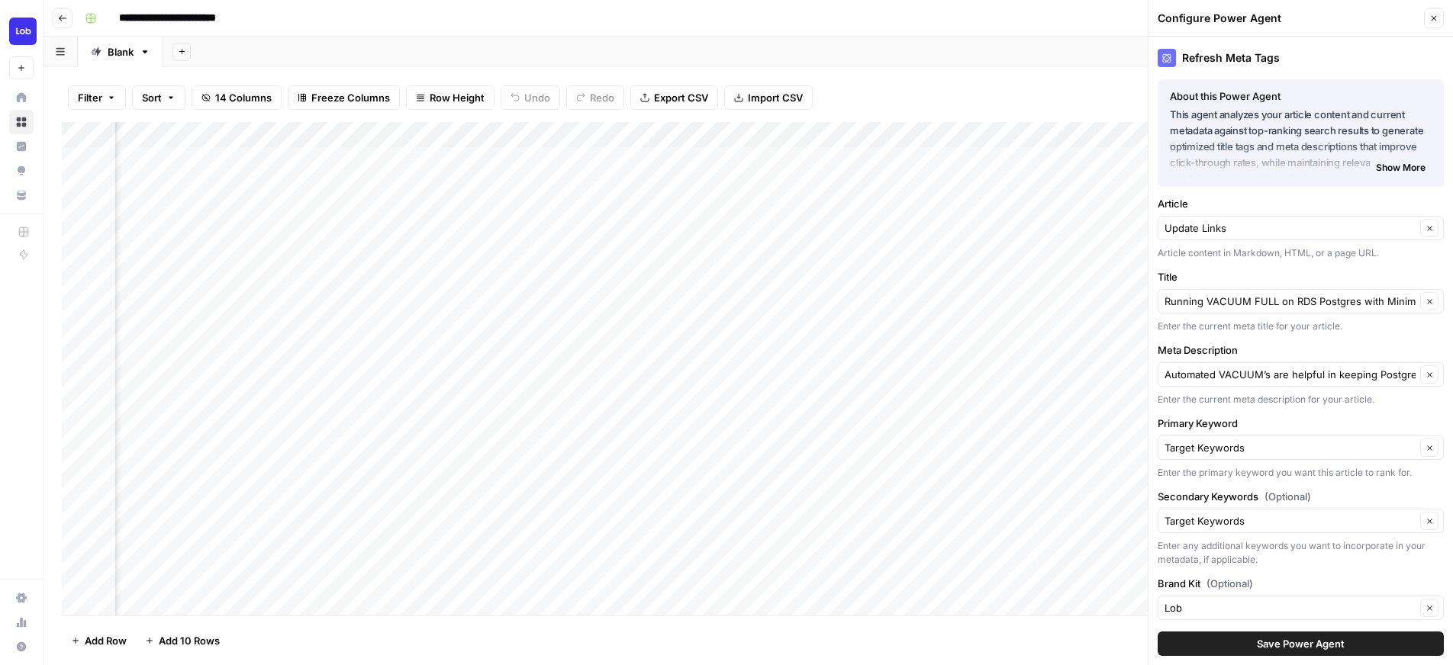
click at [1390, 266] on div "Refresh Meta Tags About this Power Agent This agent analyzes your article conte…" at bounding box center [1300, 351] width 304 height 629
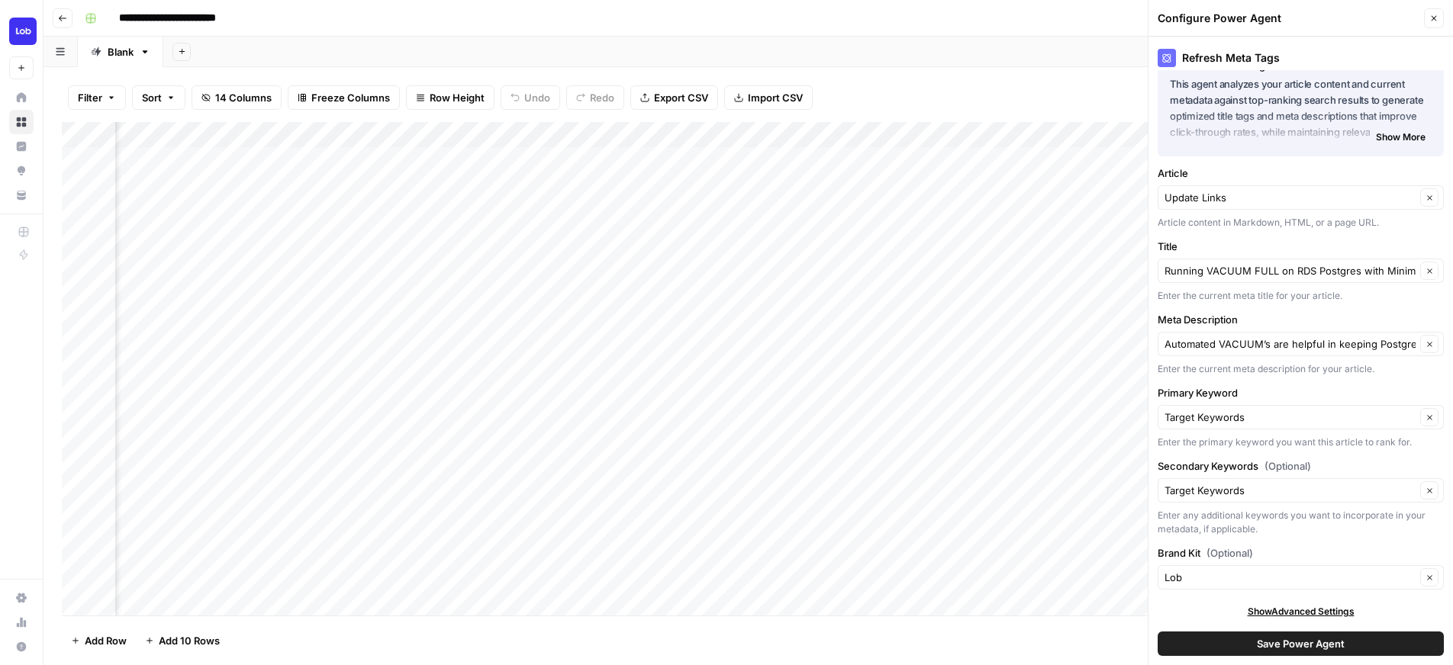
scroll to position [33, 0]
click at [1322, 645] on span "Save Power Agent" at bounding box center [1301, 643] width 88 height 15
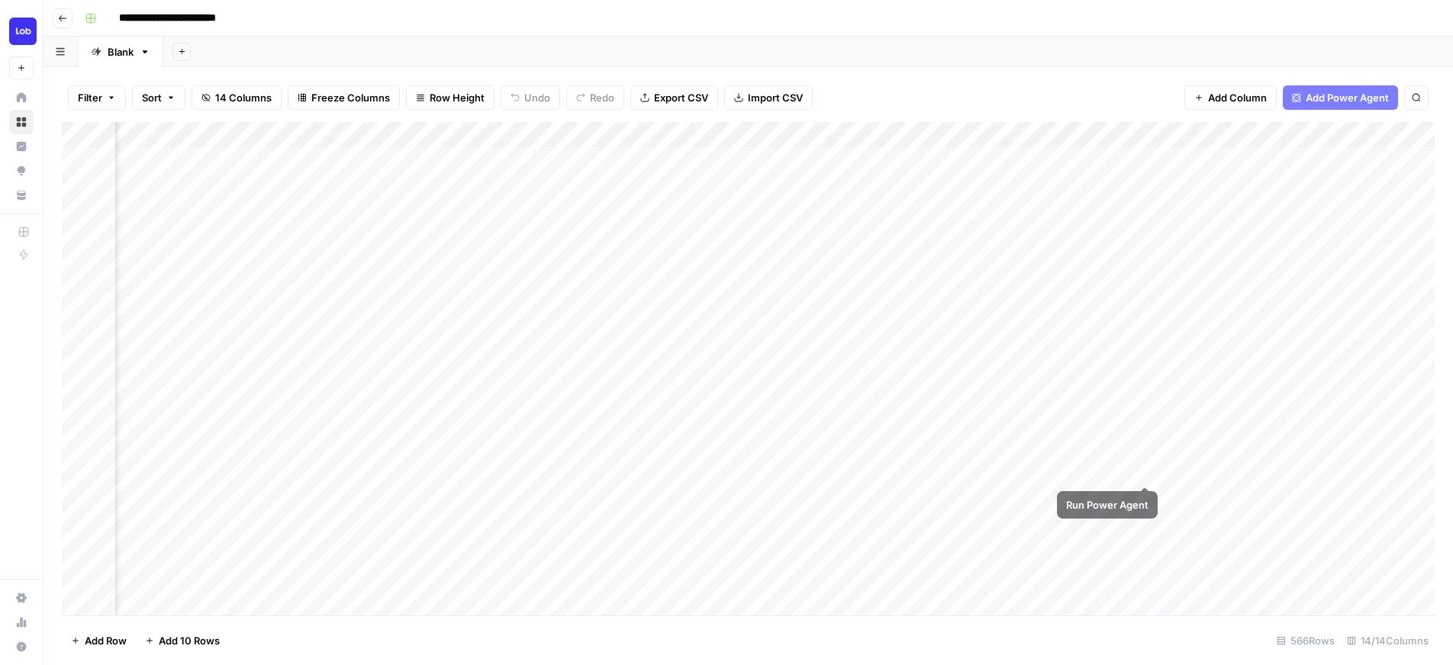
click at [1147, 469] on div "Add Column" at bounding box center [748, 369] width 1372 height 494
click at [1124, 470] on div "Add Column" at bounding box center [748, 369] width 1372 height 494
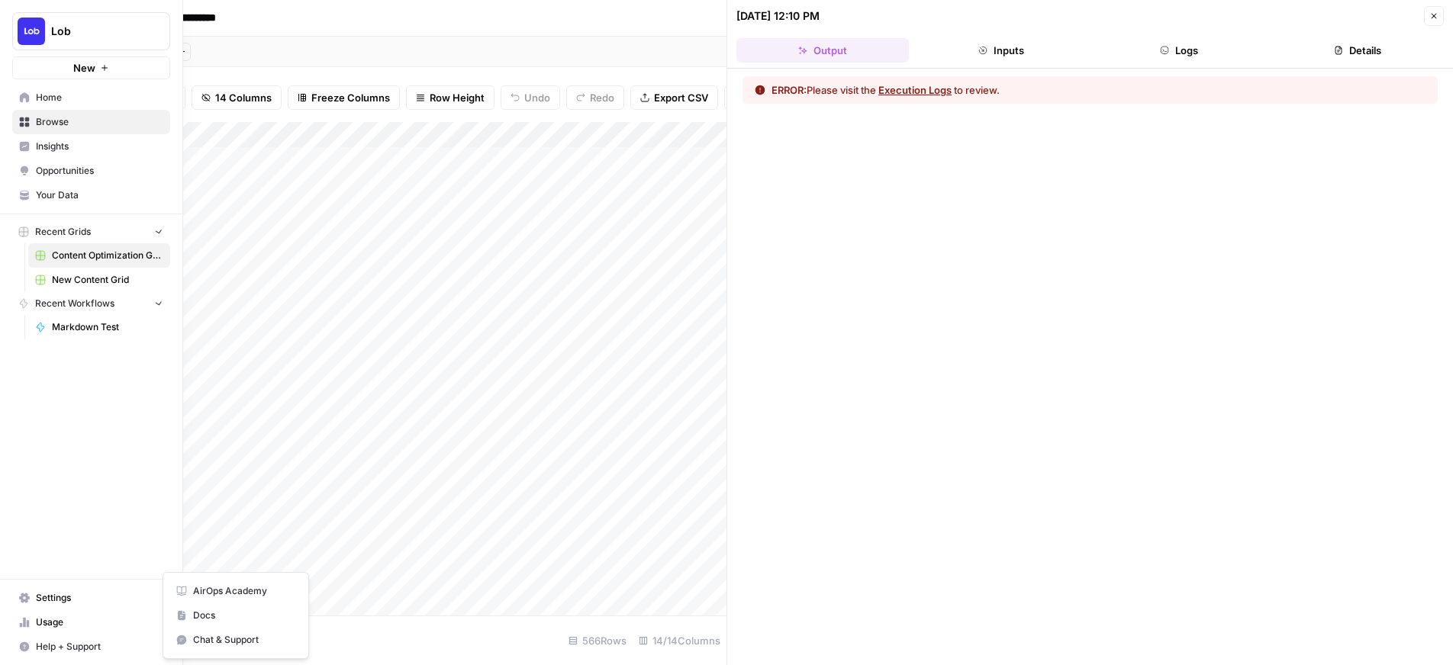
click at [21, 646] on icon "button" at bounding box center [25, 647] width 10 height 10
click at [221, 641] on span "Chat & Support" at bounding box center [255, 640] width 102 height 14
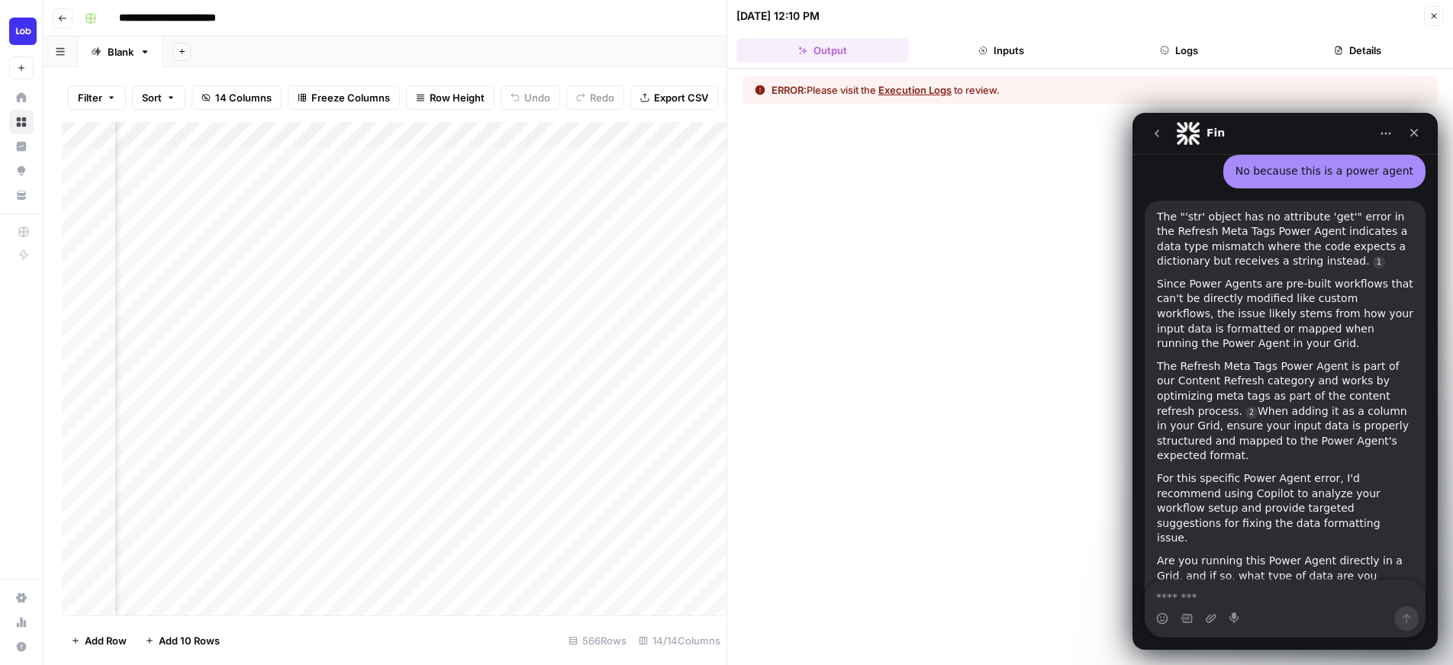
scroll to position [1051, 0]
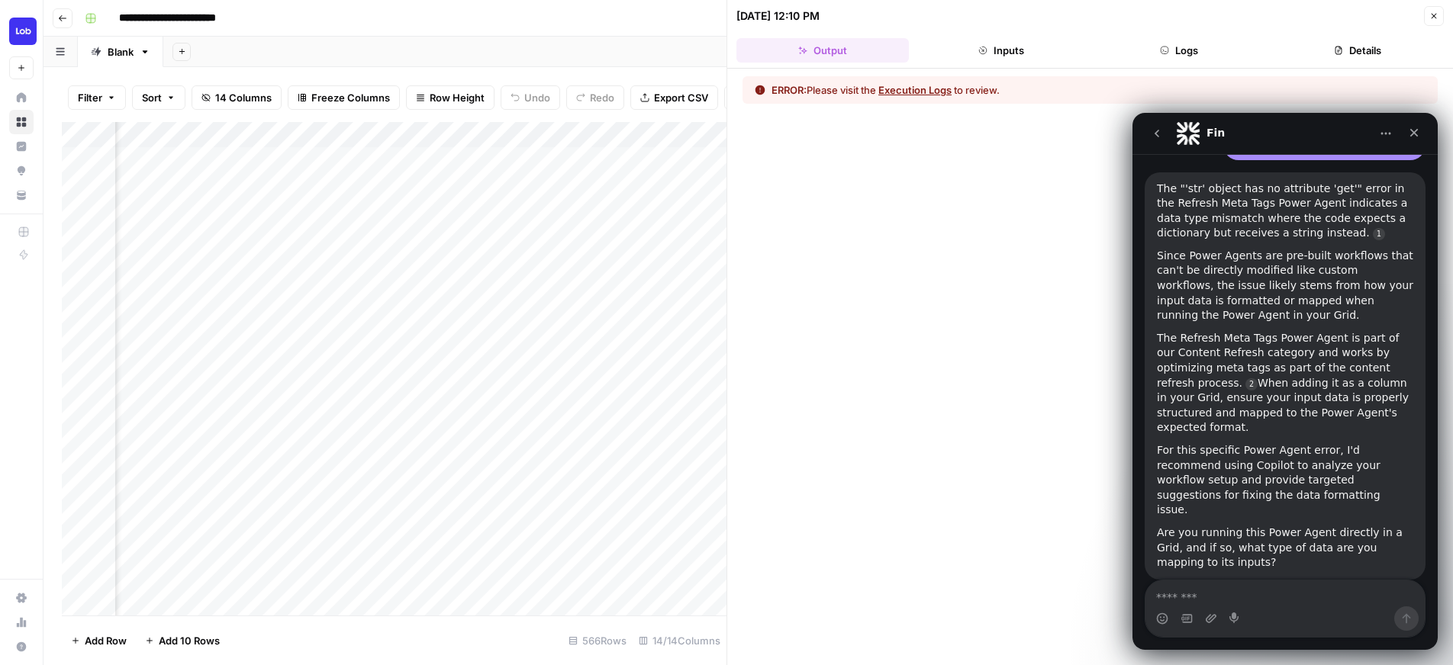
click at [1228, 581] on textarea "Message…" at bounding box center [1284, 594] width 279 height 26
type textarea "**********"
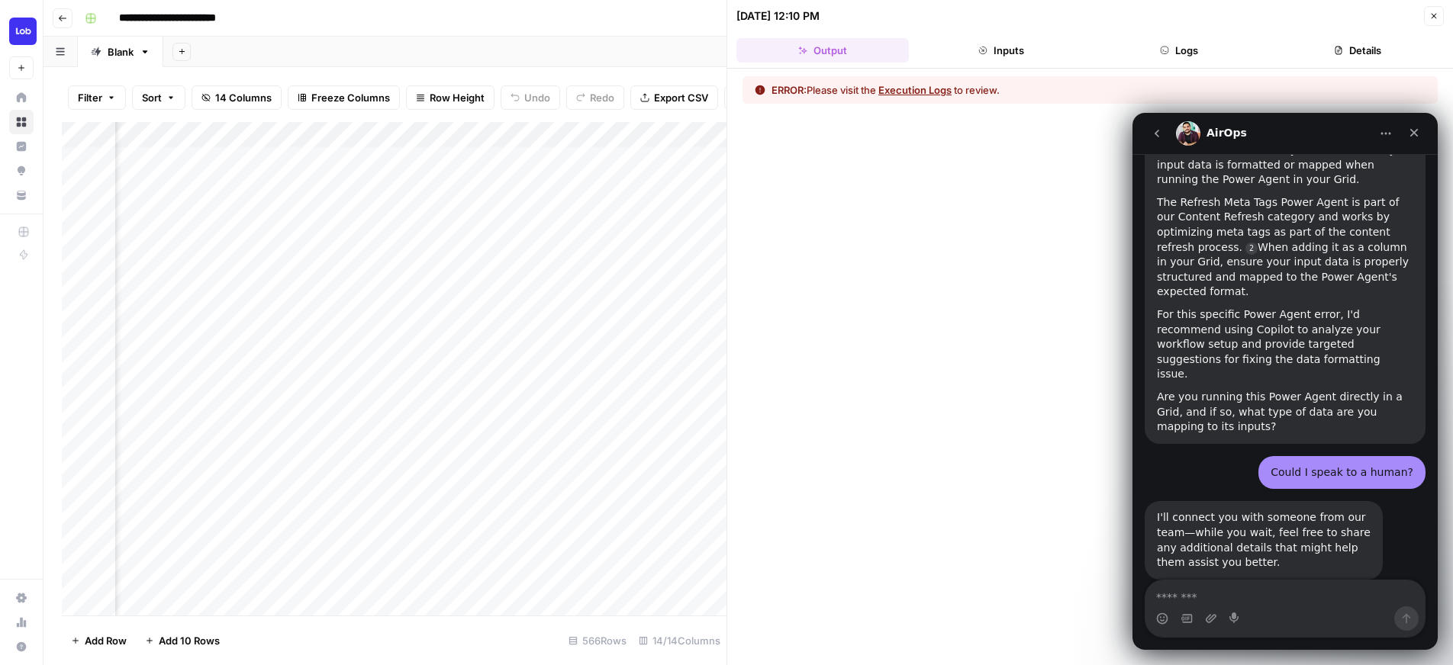
scroll to position [1230, 0]
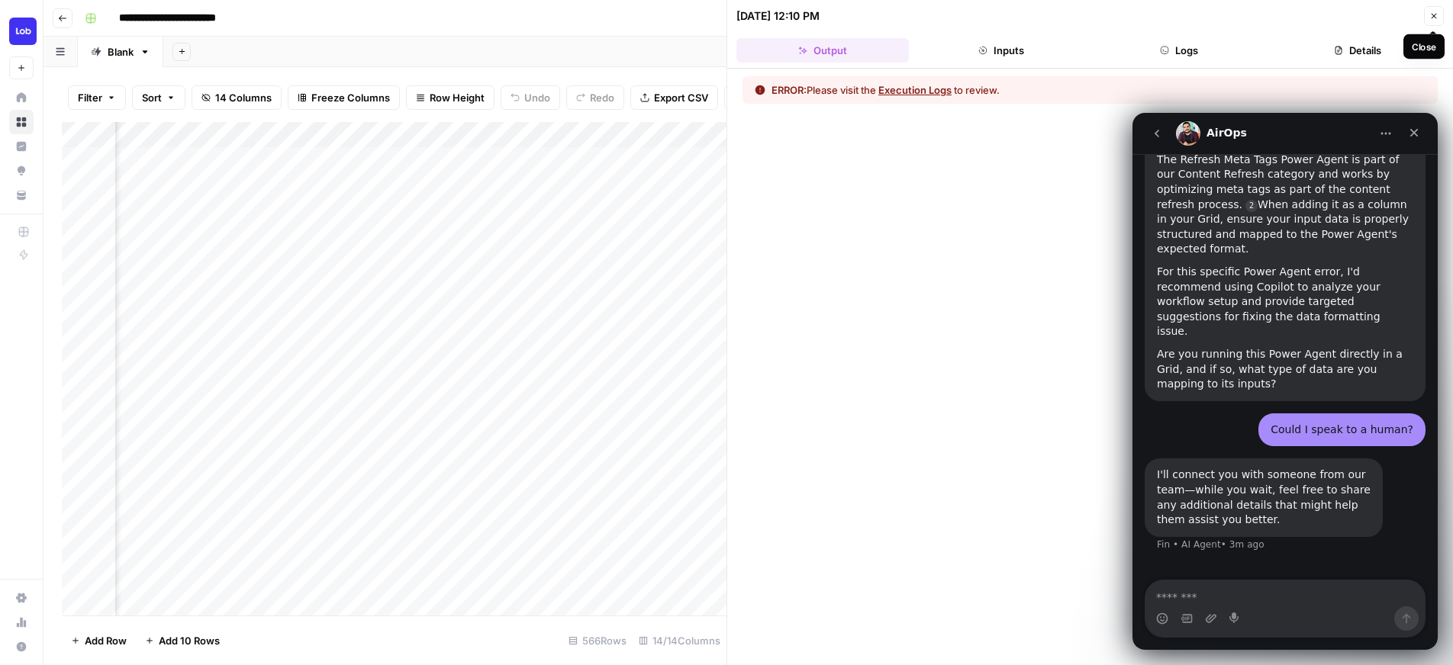
click at [1429, 17] on icon "button" at bounding box center [1433, 15] width 9 height 9
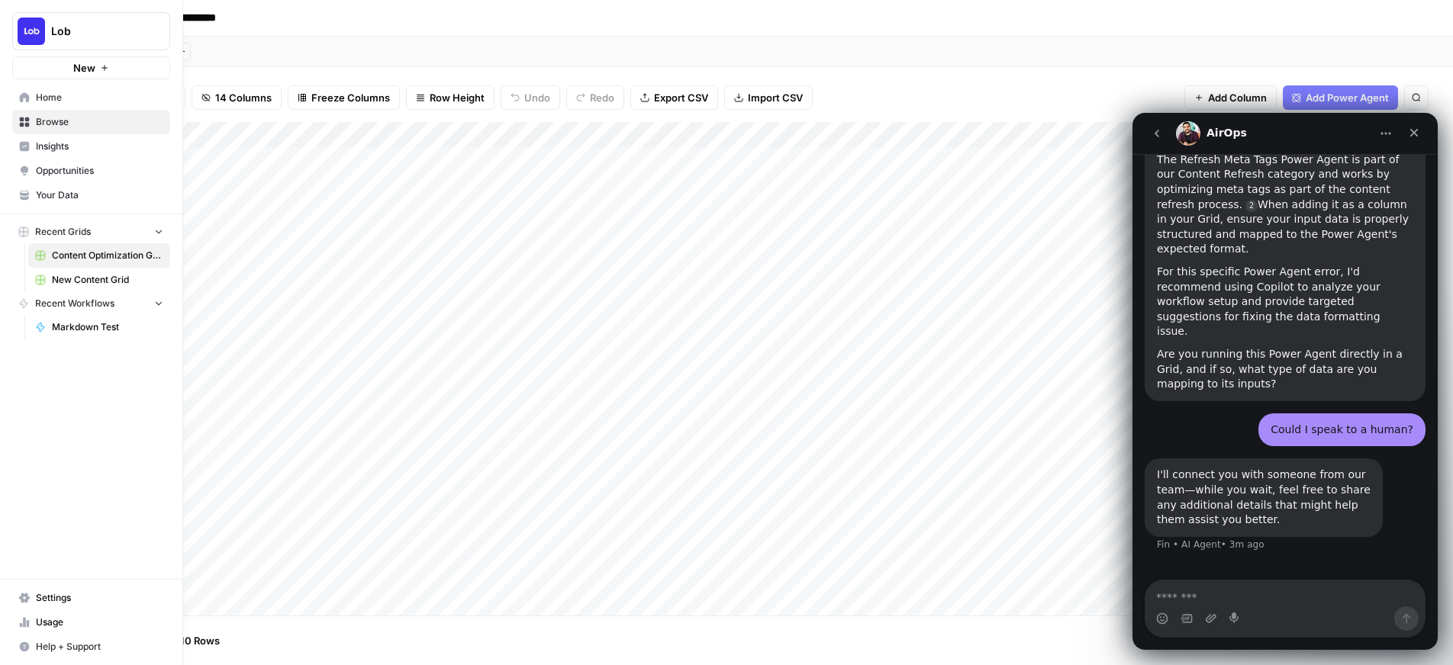
click at [54, 277] on span "New Content Grid" at bounding box center [107, 280] width 111 height 14
click at [83, 253] on span "Content Optimization Grid" at bounding box center [107, 256] width 111 height 14
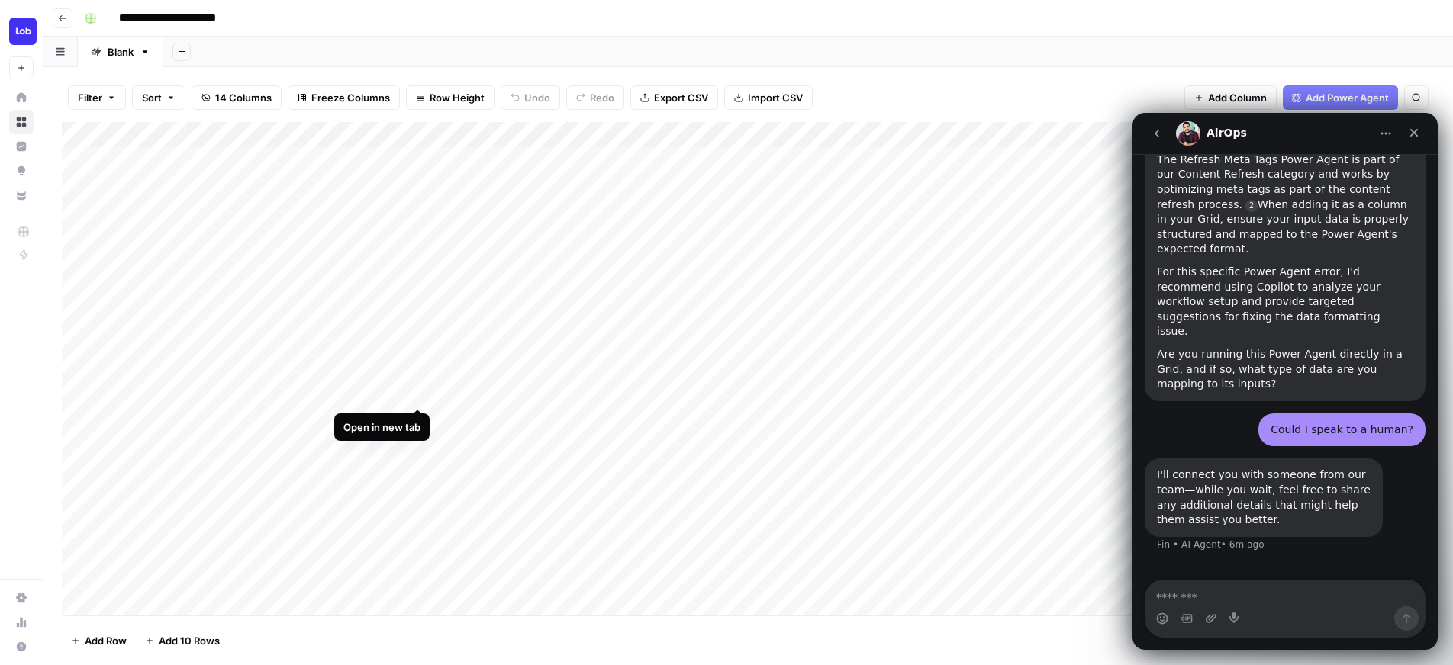
click at [414, 391] on div "Add Column" at bounding box center [748, 369] width 1372 height 494
click at [420, 417] on div "Add Column" at bounding box center [748, 369] width 1372 height 494
click at [418, 367] on div "Add Column" at bounding box center [748, 369] width 1372 height 494
click at [419, 339] on div "Add Column" at bounding box center [748, 369] width 1372 height 494
click at [419, 312] on div "Add Column" at bounding box center [748, 369] width 1372 height 494
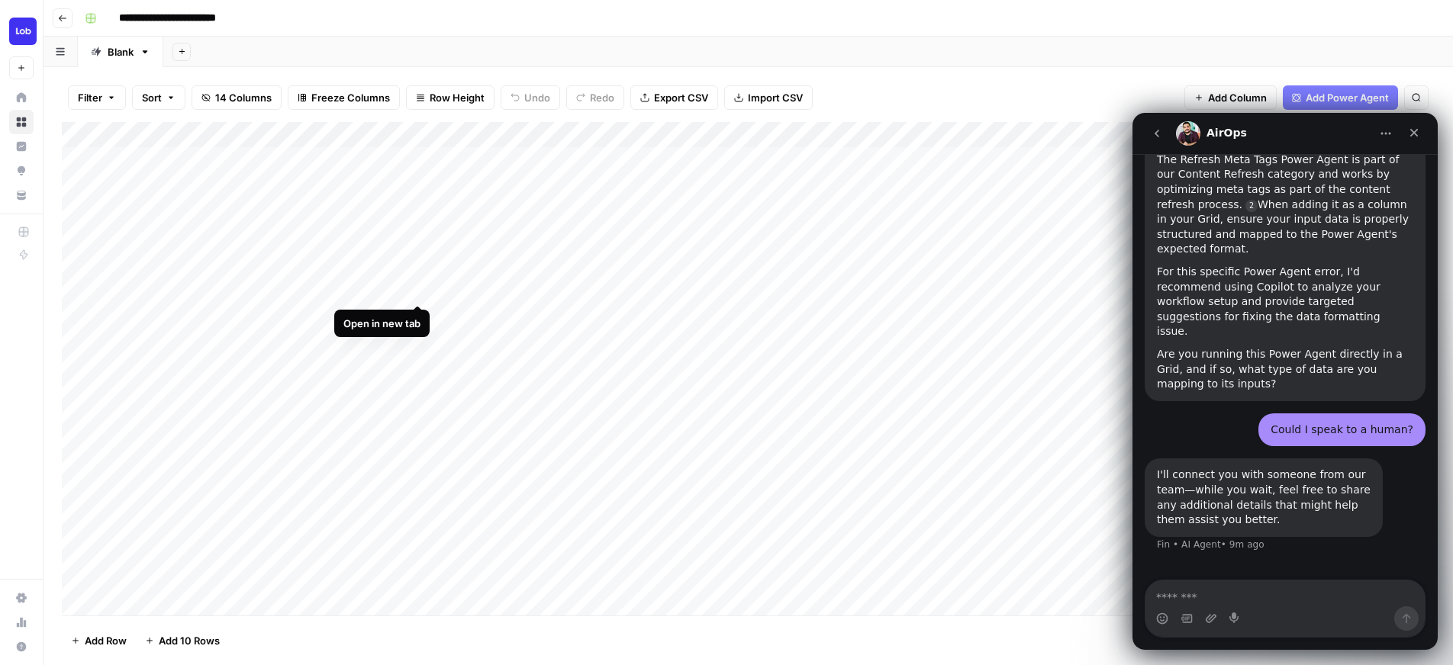
click at [417, 286] on div "Add Column" at bounding box center [748, 369] width 1372 height 494
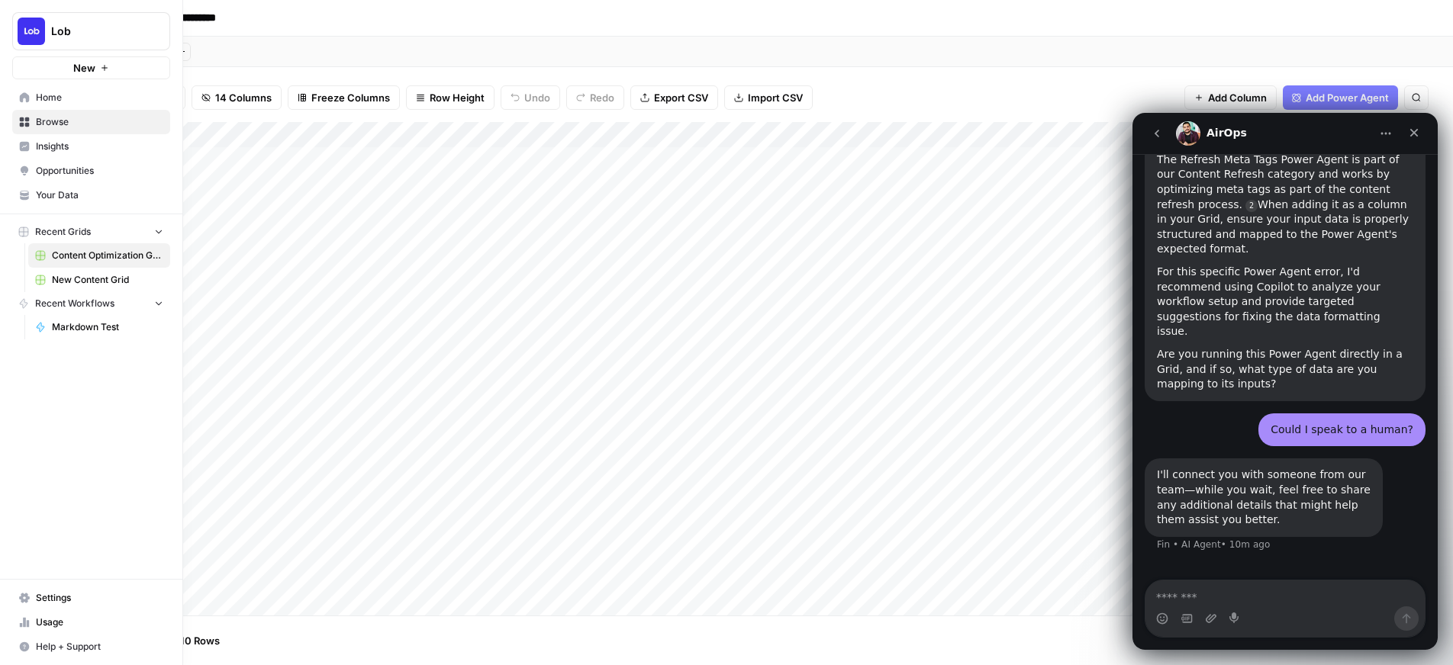
click at [59, 276] on span "New Content Grid" at bounding box center [107, 280] width 111 height 14
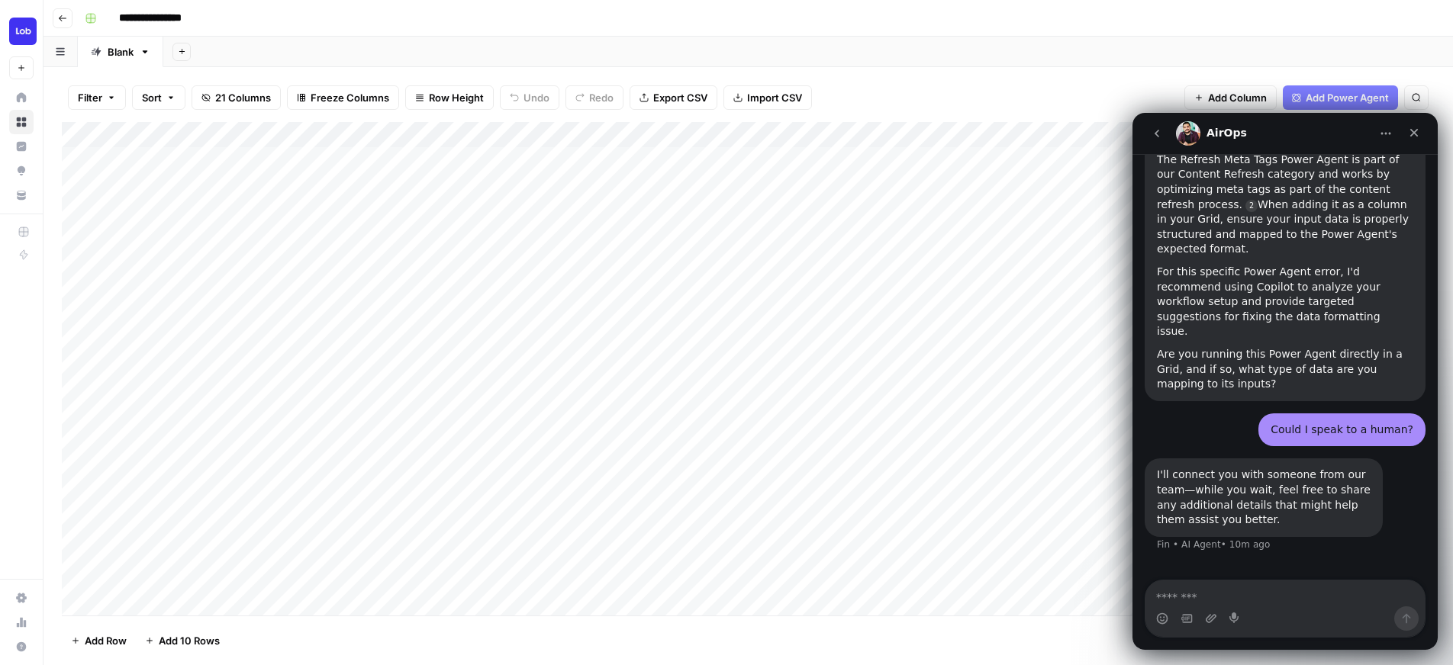
click at [955, 92] on div "Filter Sort 21 Columns Freeze Columns Row Height Undo Redo Export CSV Import CS…" at bounding box center [748, 97] width 1372 height 49
click at [719, 488] on div "Add Column" at bounding box center [748, 369] width 1372 height 494
